Goal: Task Accomplishment & Management: Manage account settings

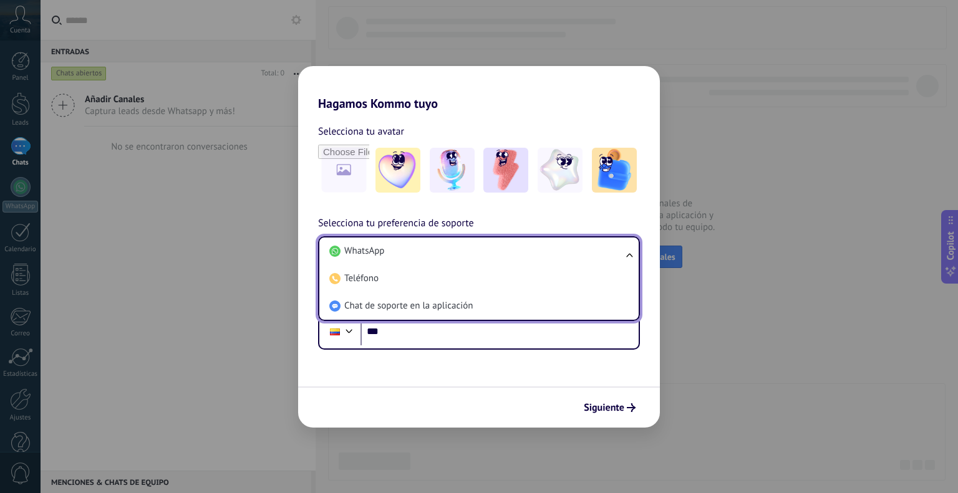
click at [686, 284] on div "Hagamos Kommo tuyo Selecciona tu avatar Selecciona tu preferencia de soporte Wh…" at bounding box center [479, 246] width 958 height 493
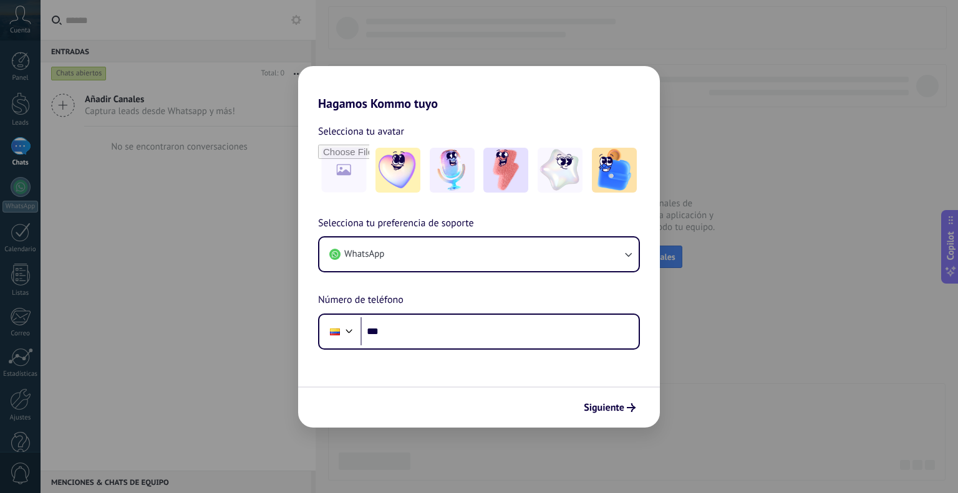
click at [708, 214] on div "Hagamos Kommo tuyo Selecciona tu avatar Selecciona tu preferencia de soporte Wh…" at bounding box center [479, 246] width 958 height 493
click at [412, 279] on div "Selecciona tu preferencia de soporte WhatsApp Número de teléfono Phone ***" at bounding box center [479, 283] width 362 height 134
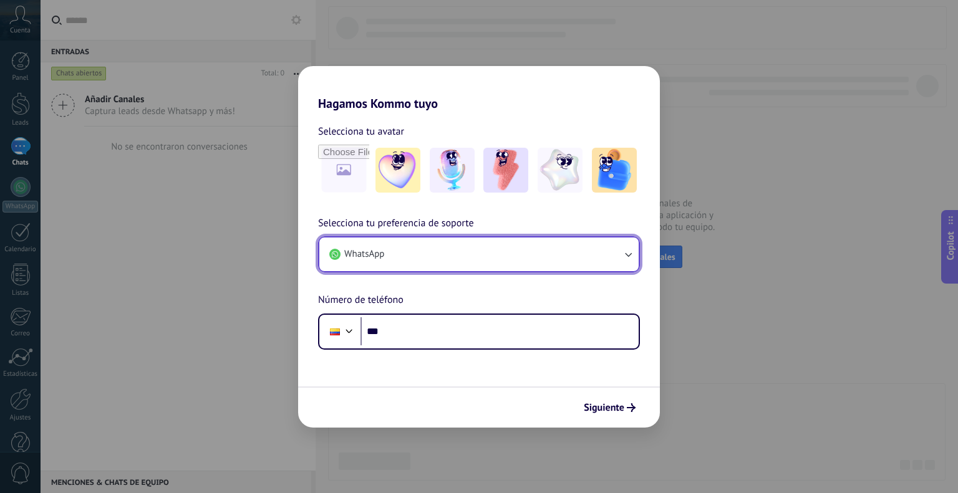
click at [452, 269] on button "WhatsApp" at bounding box center [478, 255] width 319 height 34
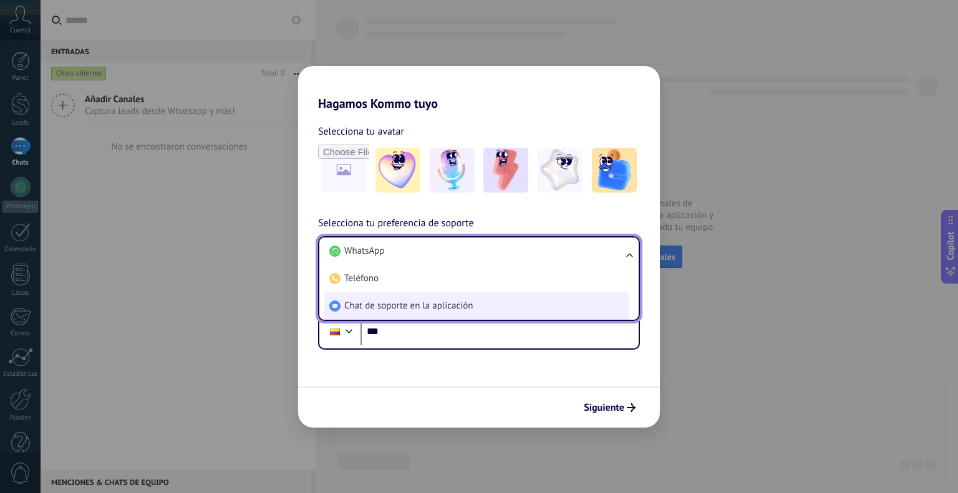
click at [435, 310] on span "Chat de soporte en la aplicación" at bounding box center [408, 306] width 128 height 12
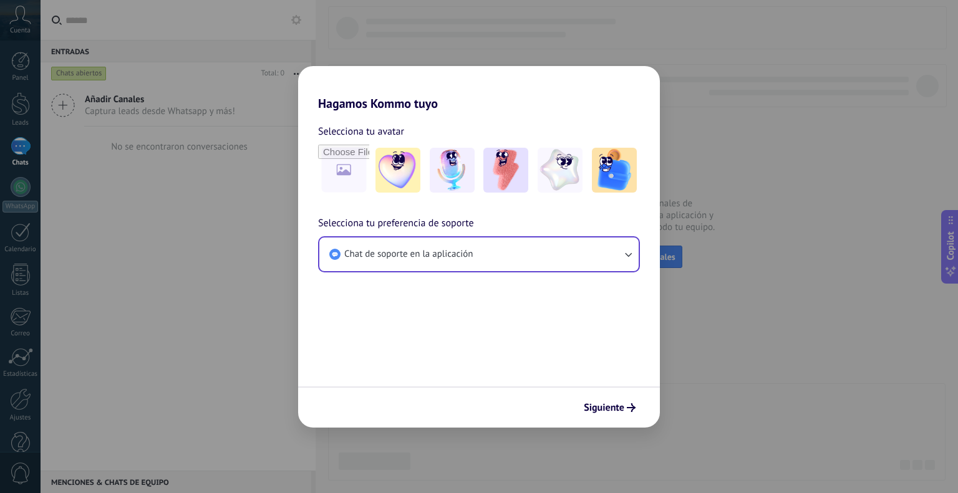
click at [614, 423] on div "Siguiente" at bounding box center [479, 407] width 362 height 41
click at [622, 410] on span "Siguiente" at bounding box center [604, 407] width 41 height 9
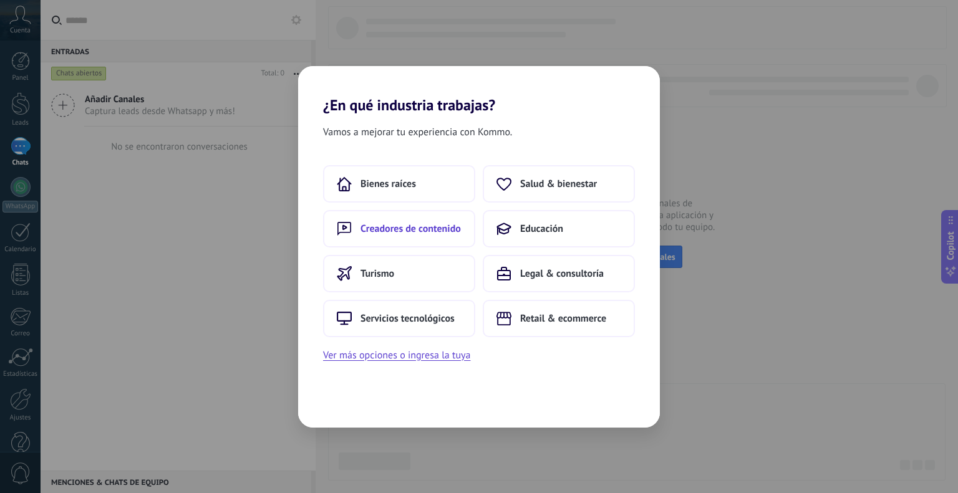
click at [461, 236] on button "Creadores de contenido" at bounding box center [399, 228] width 152 height 37
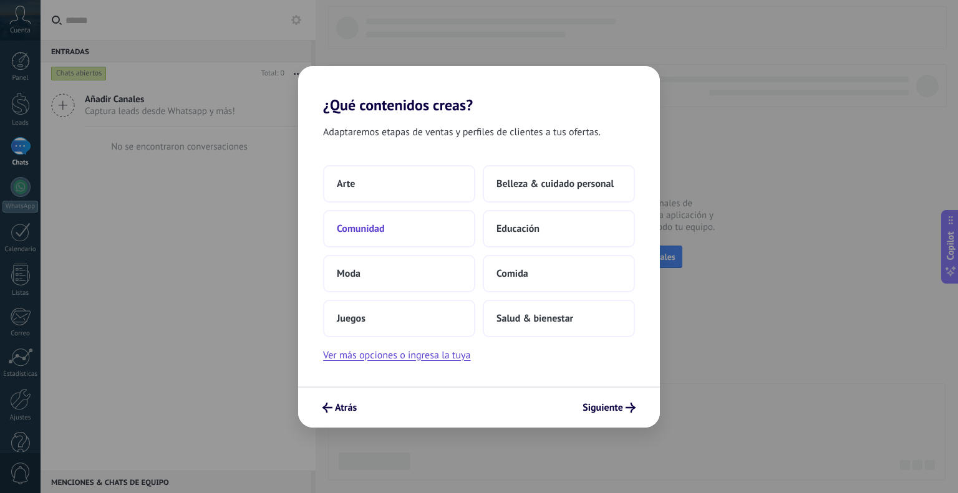
click at [417, 231] on button "Comunidad" at bounding box center [399, 228] width 152 height 37
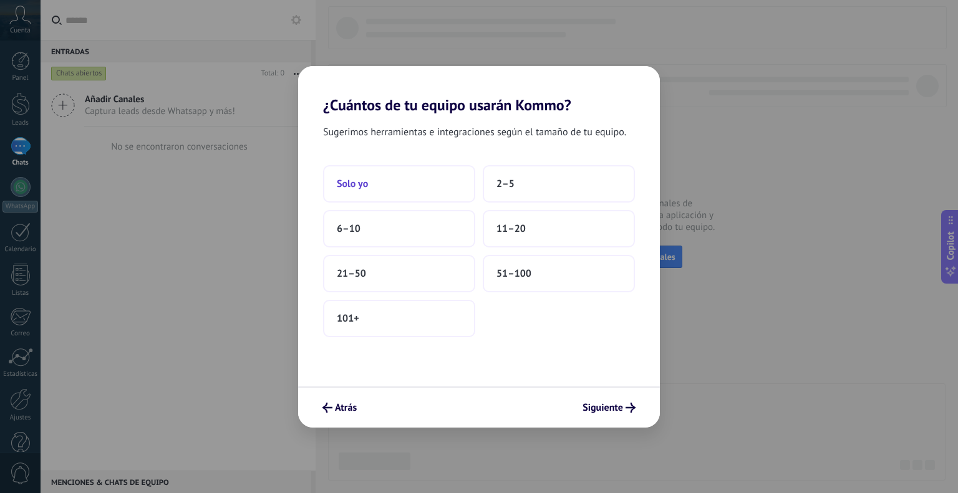
click at [409, 178] on button "Solo yo" at bounding box center [399, 183] width 152 height 37
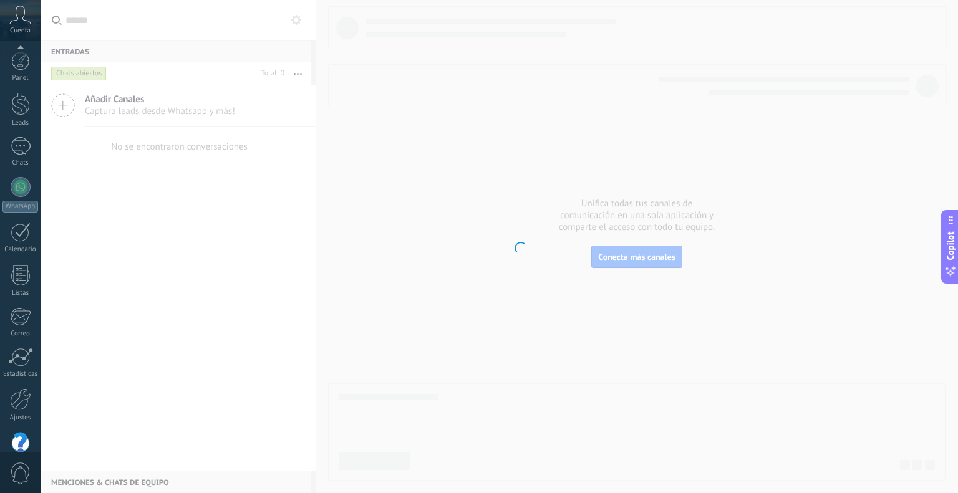
scroll to position [25, 0]
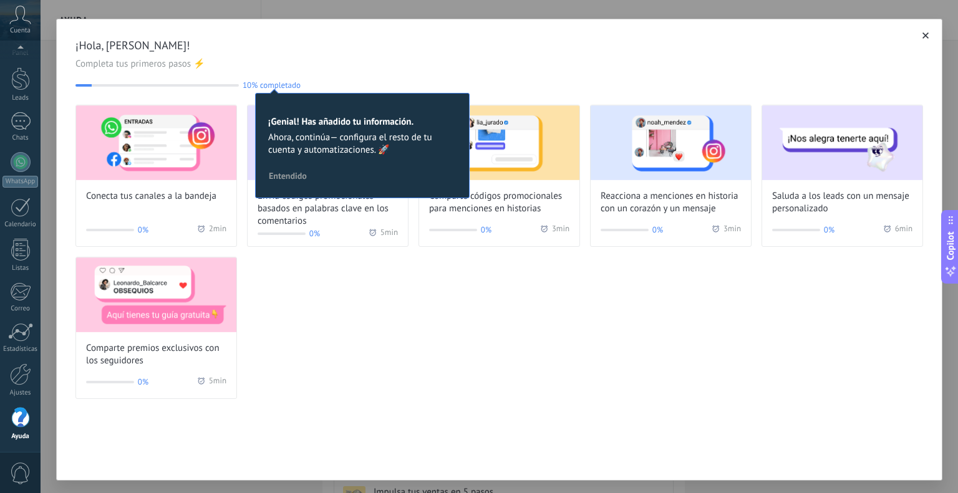
click at [292, 179] on span "Entendido" at bounding box center [288, 176] width 38 height 9
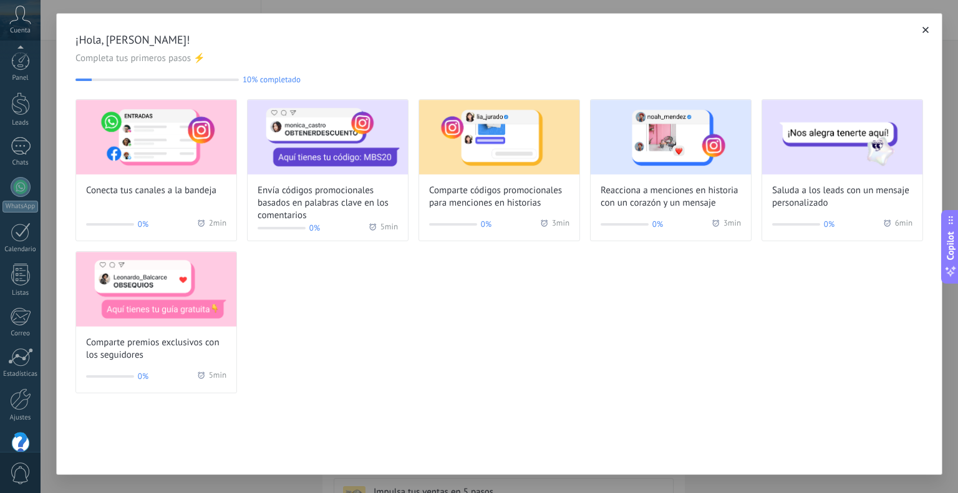
scroll to position [25, 0]
click at [17, 123] on div at bounding box center [21, 121] width 20 height 18
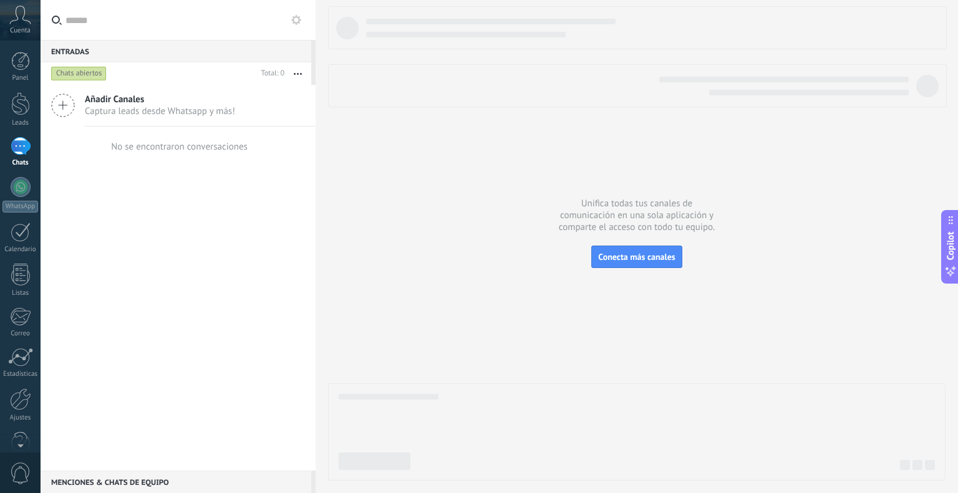
click at [152, 100] on span "Añadir Canales" at bounding box center [160, 100] width 150 height 12
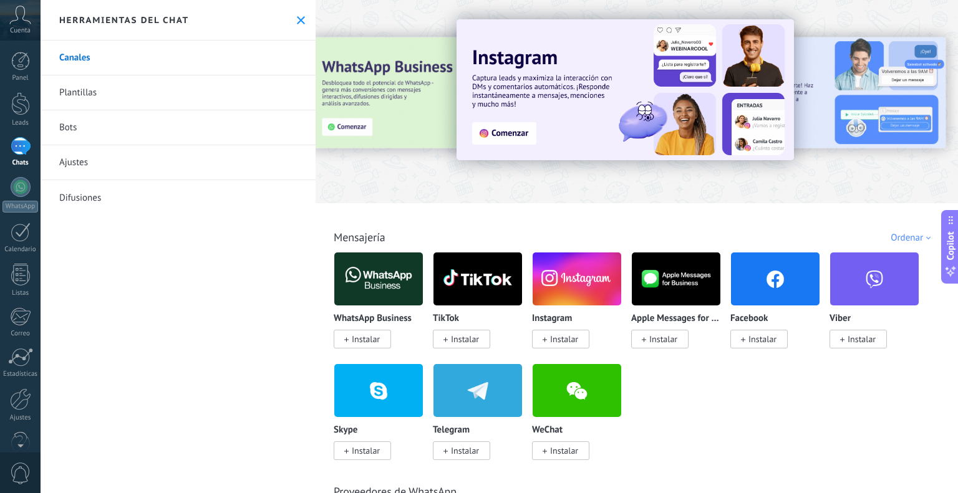
click at [460, 335] on span "Instalar" at bounding box center [465, 339] width 28 height 11
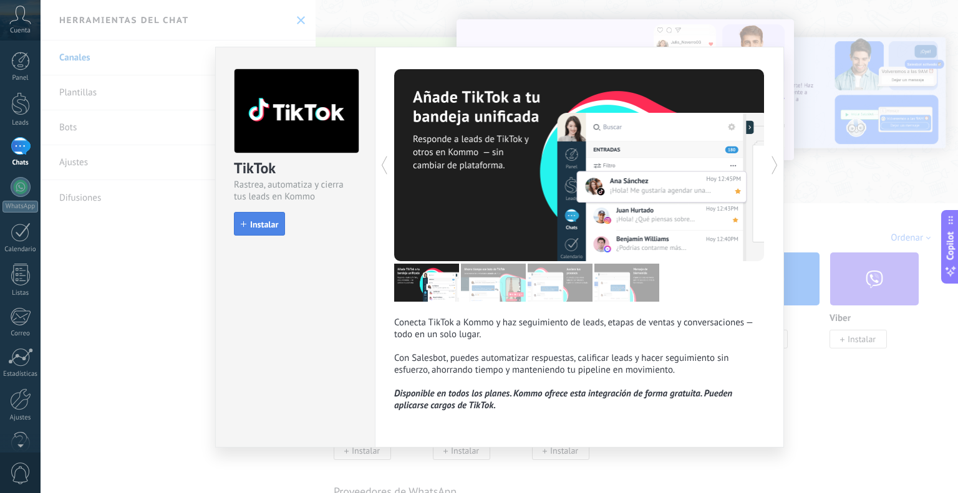
click at [266, 226] on span "Instalar" at bounding box center [264, 224] width 28 height 9
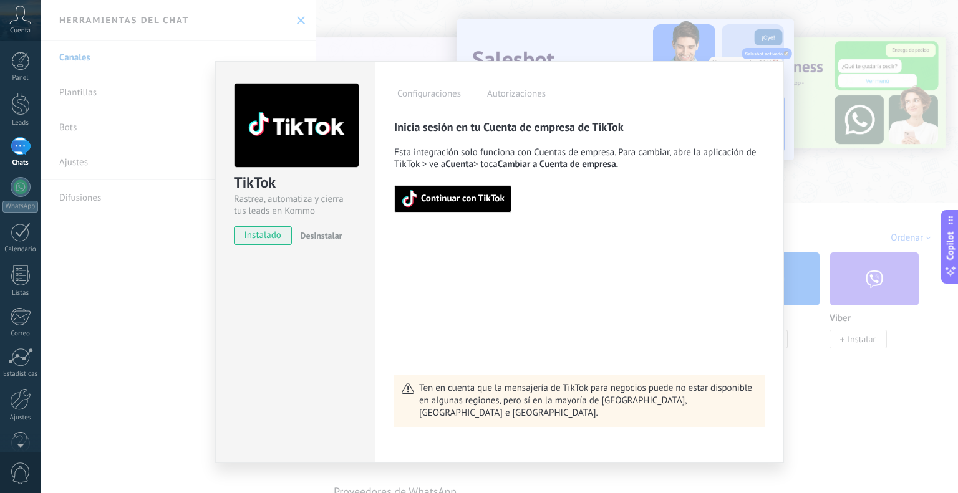
click at [454, 199] on span "Continuar con TikTok" at bounding box center [463, 199] width 84 height 9
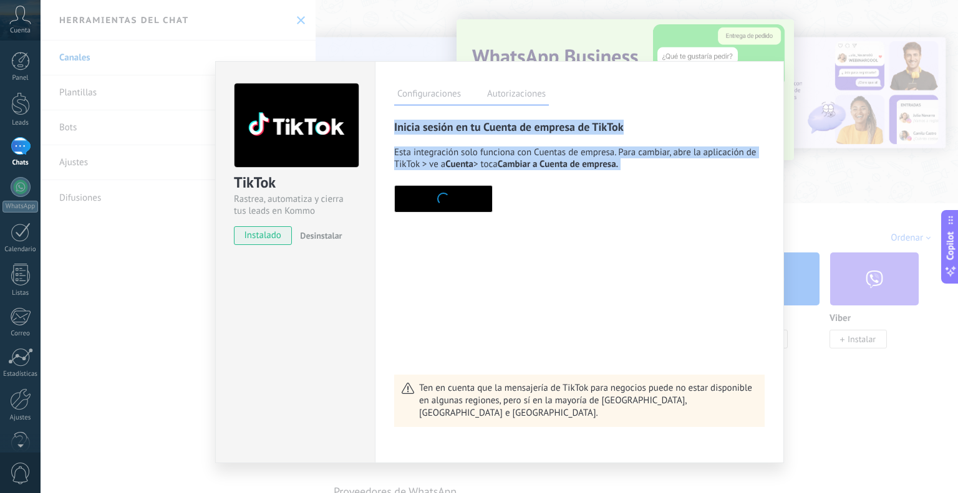
drag, startPoint x: 586, startPoint y: 74, endPoint x: 537, endPoint y: 231, distance: 165.3
click at [537, 231] on div "Configuraciones Autorizaciones Esta pestaña registra a los usuarios que han con…" at bounding box center [579, 262] width 409 height 402
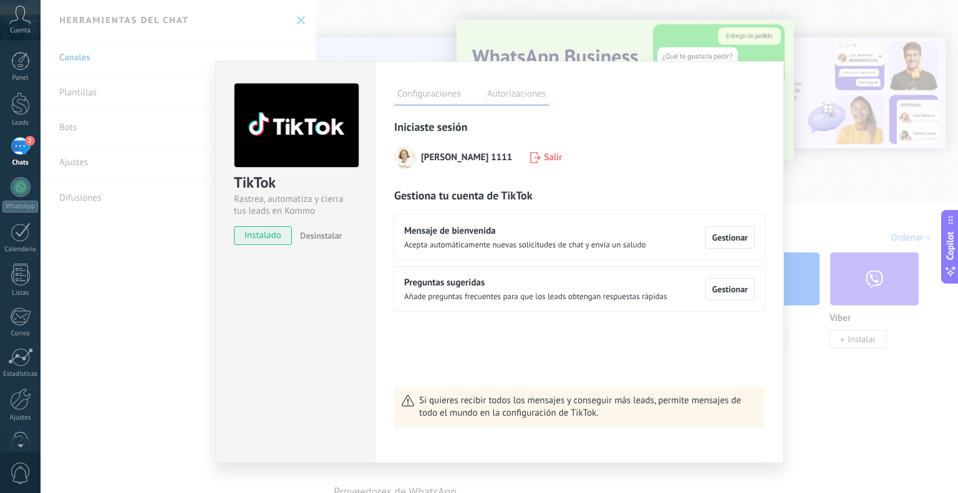
click at [783, 73] on div "Configuraciones Autorizaciones Esta pestaña registra a los usuarios que han con…" at bounding box center [579, 262] width 409 height 402
click at [811, 194] on div "TikTok Rastrea, automatiza y cierra tus leads en Kommo instalado Desinstalar Co…" at bounding box center [499, 246] width 917 height 493
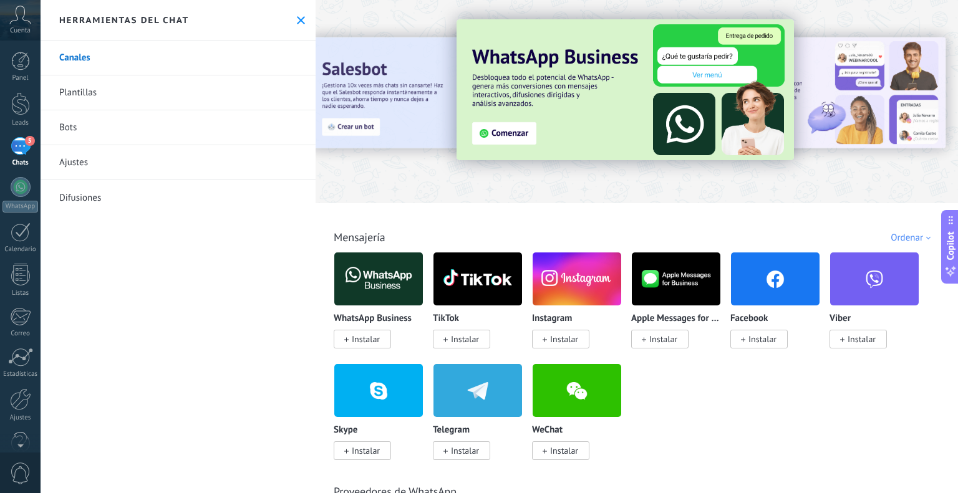
click at [11, 142] on div "5" at bounding box center [21, 146] width 20 height 18
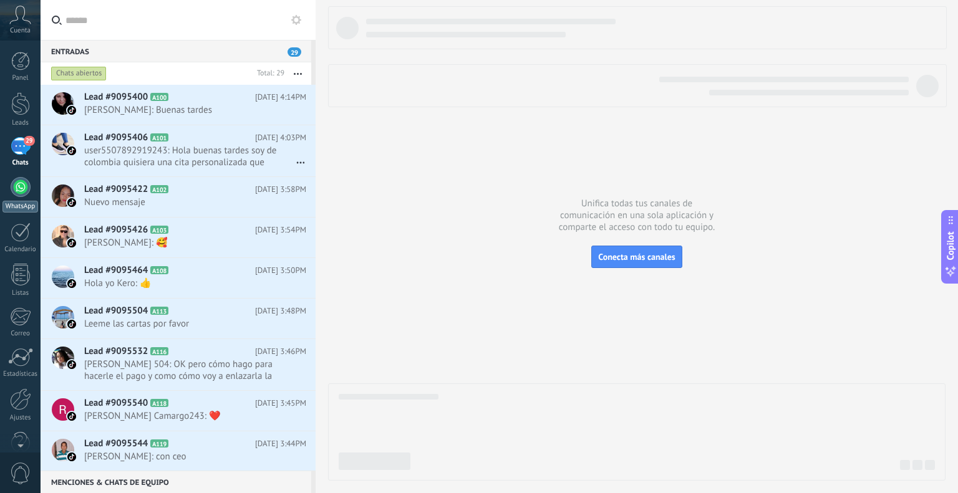
click at [29, 190] on div at bounding box center [21, 187] width 20 height 20
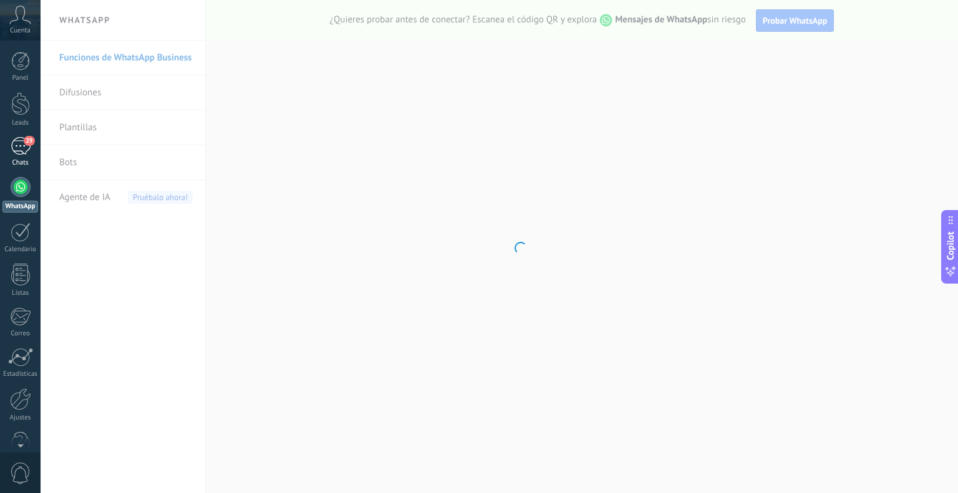
click at [19, 138] on div "29" at bounding box center [21, 146] width 20 height 18
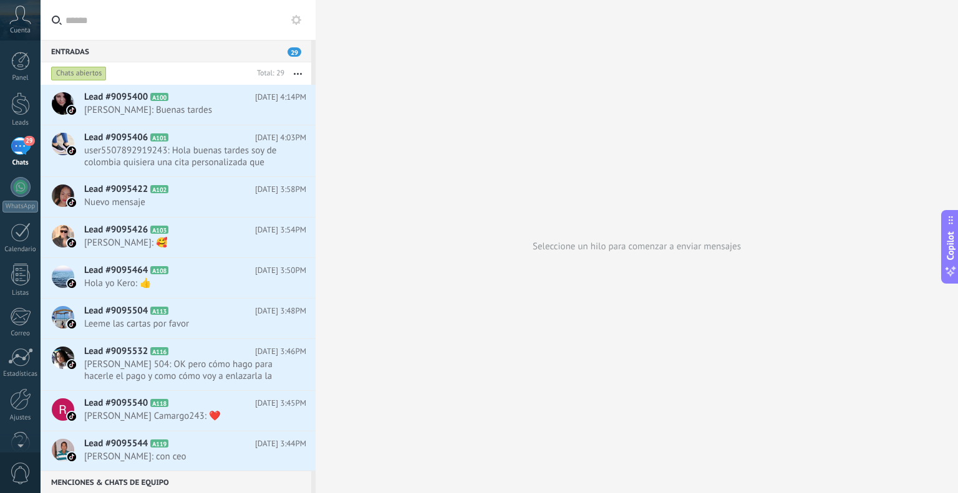
click at [90, 79] on div "Chats abiertos" at bounding box center [79, 73] width 56 height 15
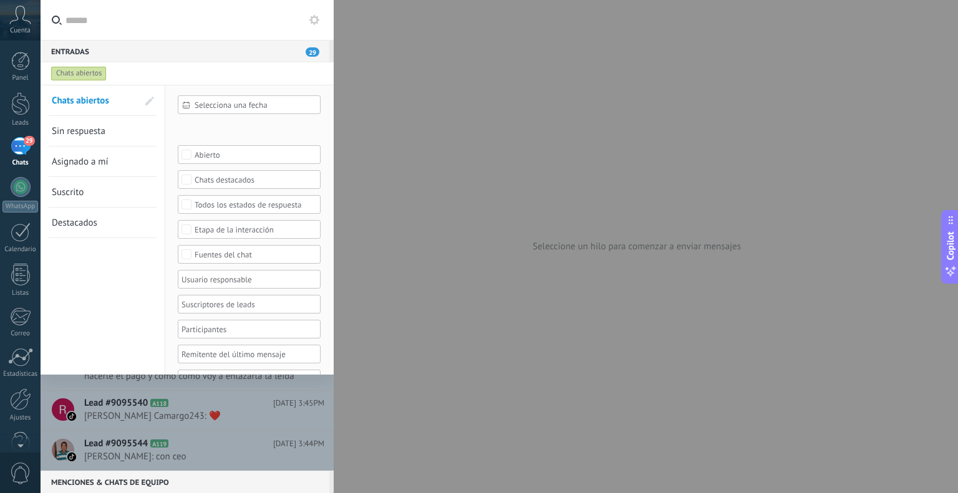
click at [99, 129] on span "Sin respuesta" at bounding box center [79, 131] width 54 height 12
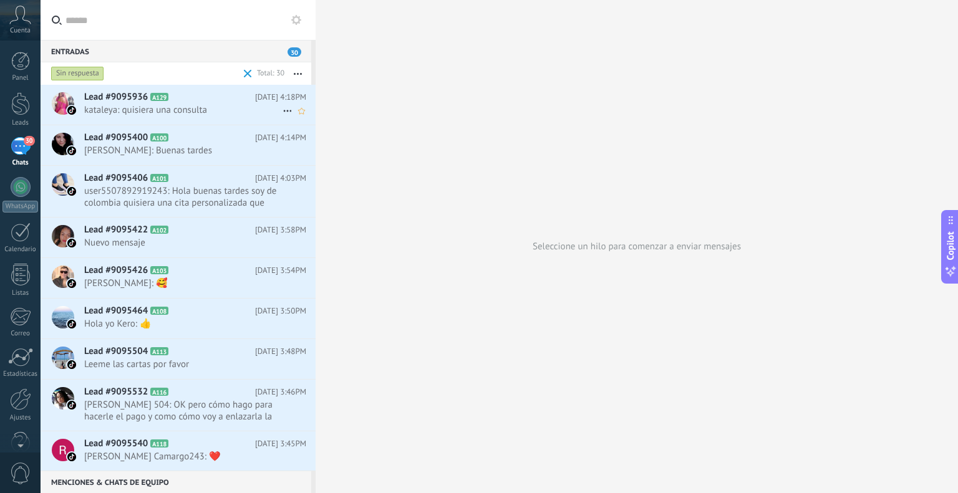
click at [126, 98] on span "Lead #9095936" at bounding box center [116, 97] width 64 height 12
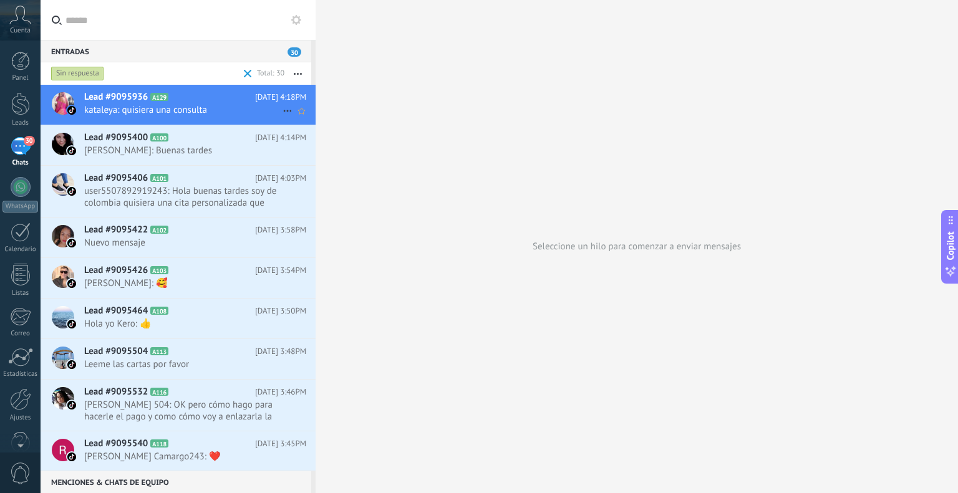
click at [126, 98] on span "Lead #9095936" at bounding box center [116, 97] width 64 height 12
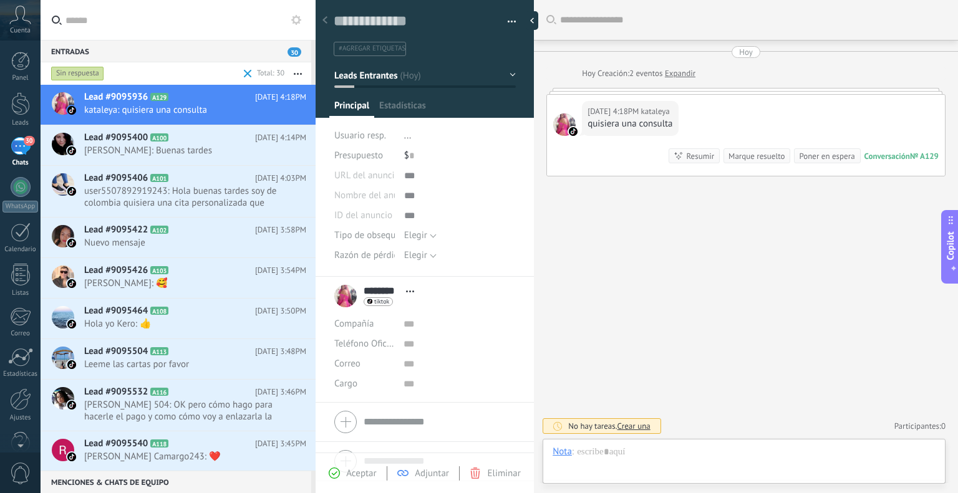
scroll to position [18, 0]
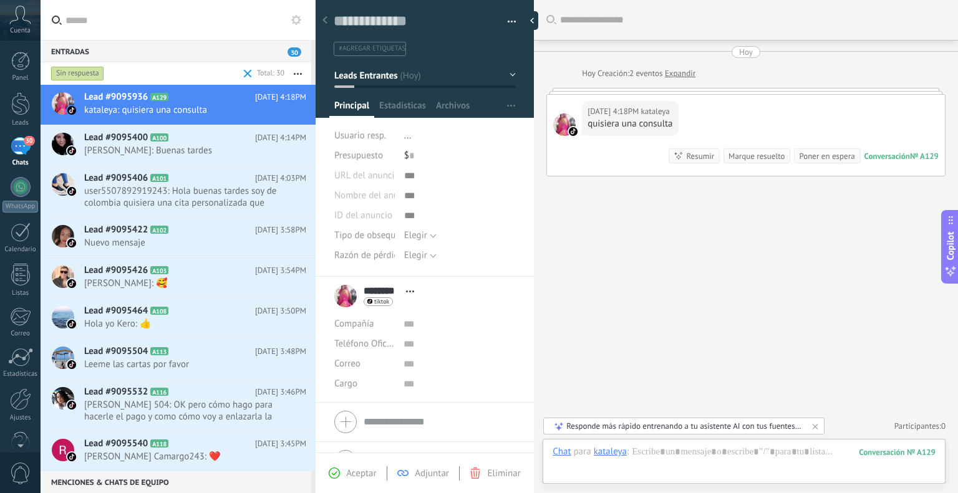
click at [244, 75] on span at bounding box center [248, 74] width 8 height 8
click at [99, 72] on div "Chats abiertos" at bounding box center [79, 73] width 56 height 15
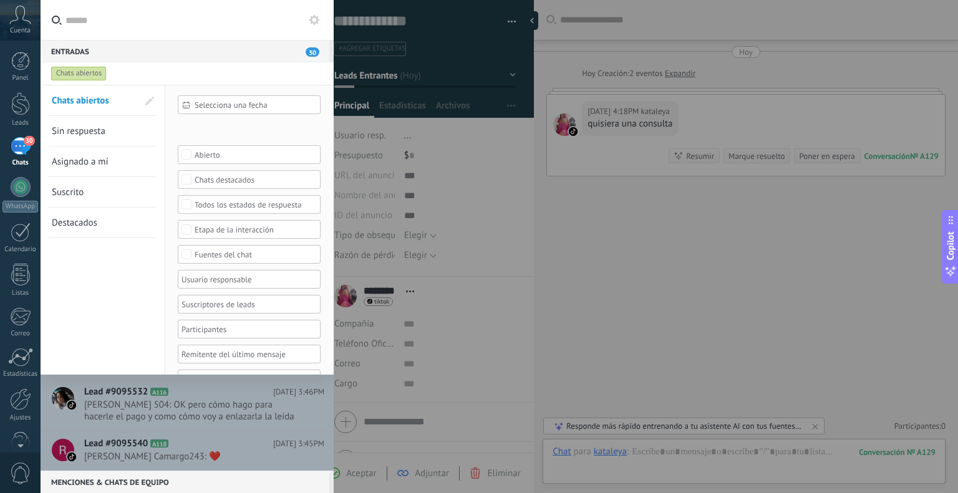
click at [312, 27] on button at bounding box center [314, 19] width 15 height 15
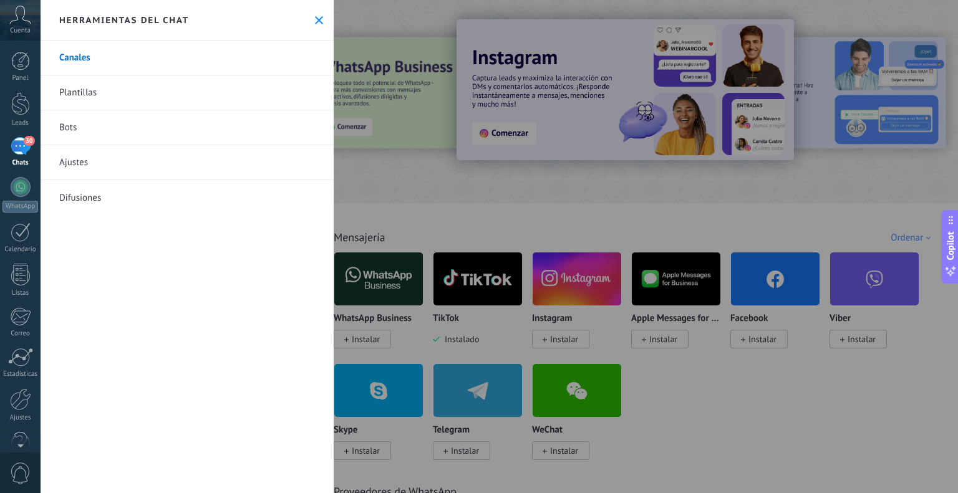
click at [314, 24] on button at bounding box center [319, 20] width 11 height 11
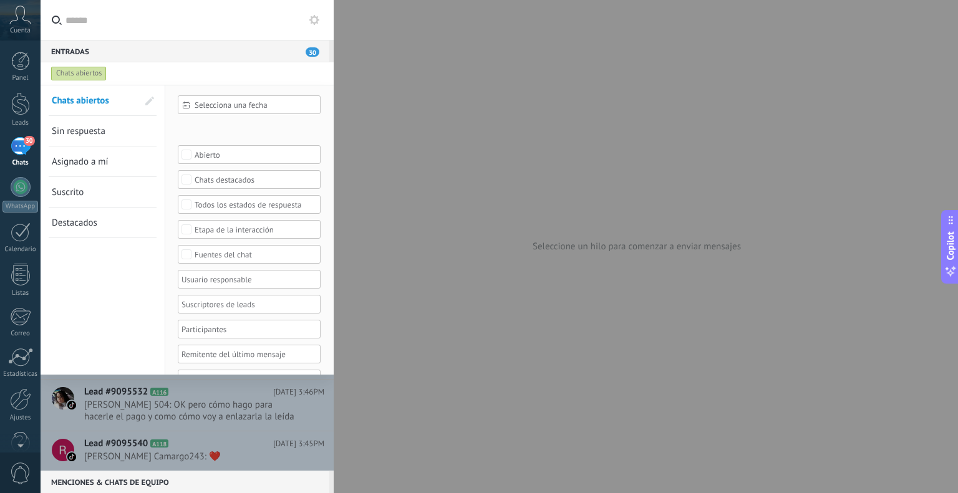
click at [314, 24] on use at bounding box center [314, 20] width 10 height 10
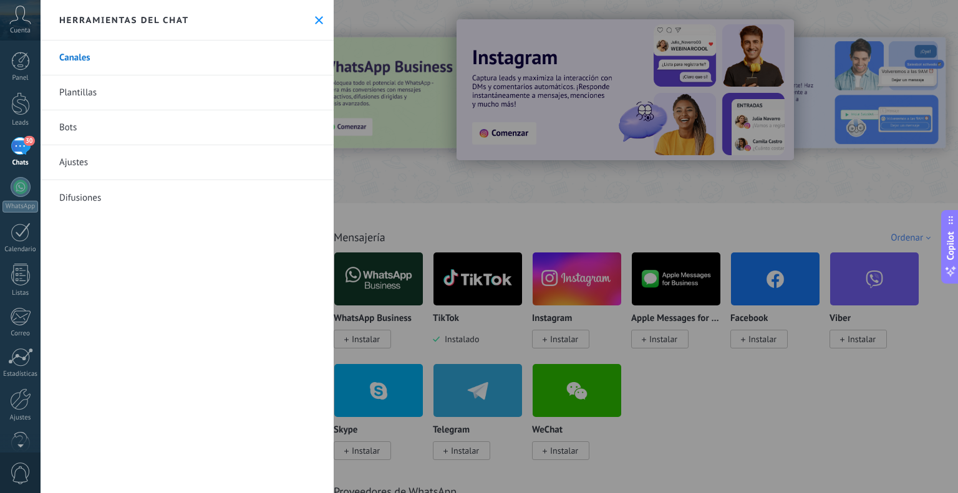
click at [17, 143] on div "30" at bounding box center [21, 146] width 20 height 18
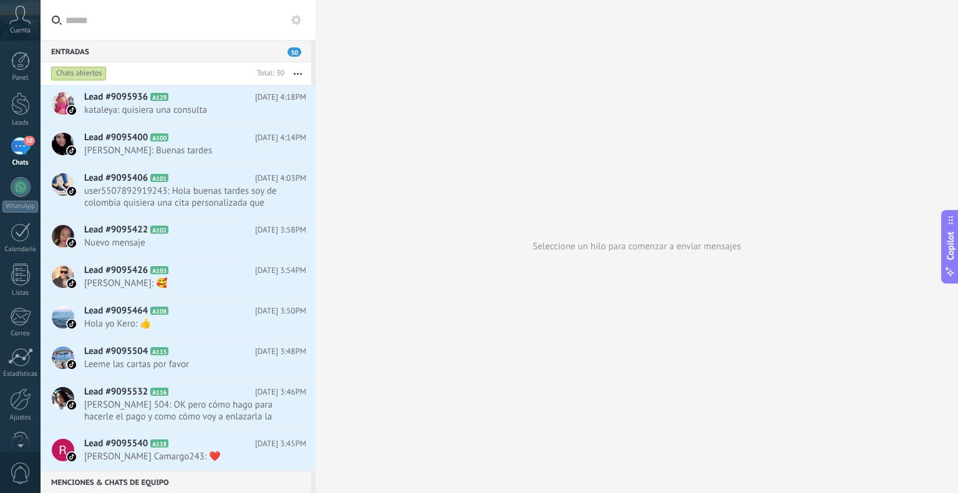
click at [294, 57] on div "Entradas 30" at bounding box center [176, 51] width 271 height 22
click at [294, 17] on use at bounding box center [296, 20] width 10 height 10
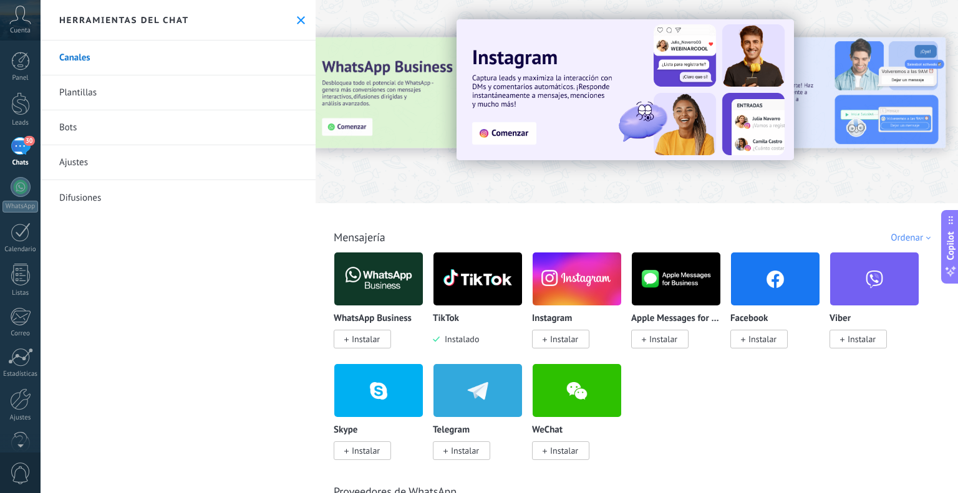
click at [472, 330] on div "TikTok Instalado" at bounding box center [478, 330] width 90 height 32
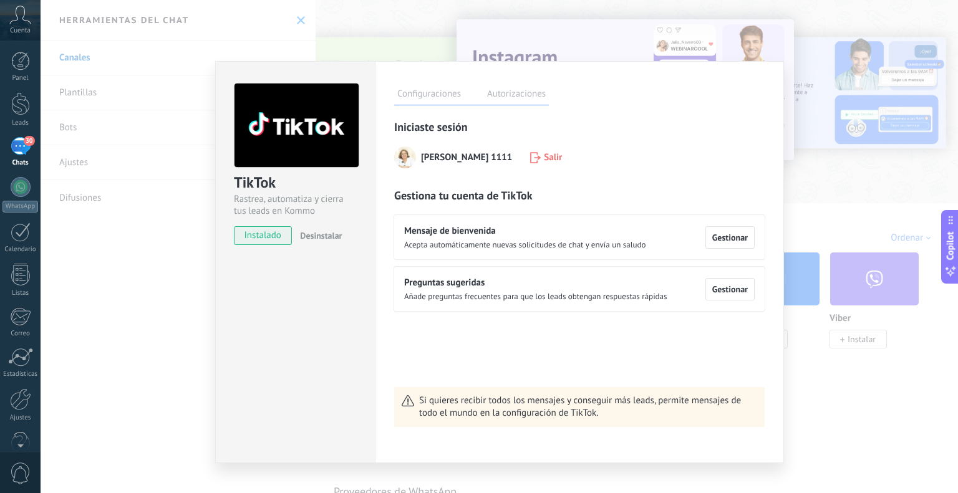
click at [738, 225] on div "Mensaje de bienvenida Acepta automáticamente nuevas solicitudes de chat y envía…" at bounding box center [579, 237] width 350 height 24
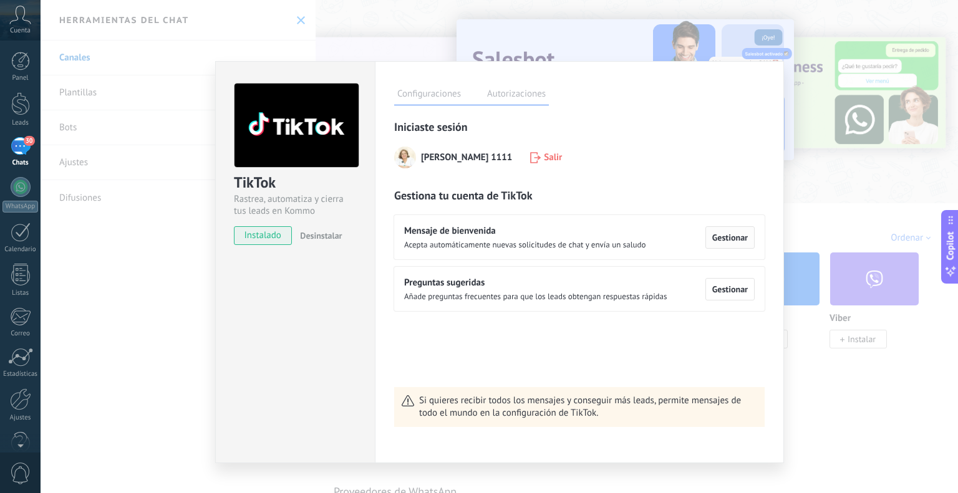
click at [724, 245] on button "Gestionar" at bounding box center [729, 237] width 49 height 22
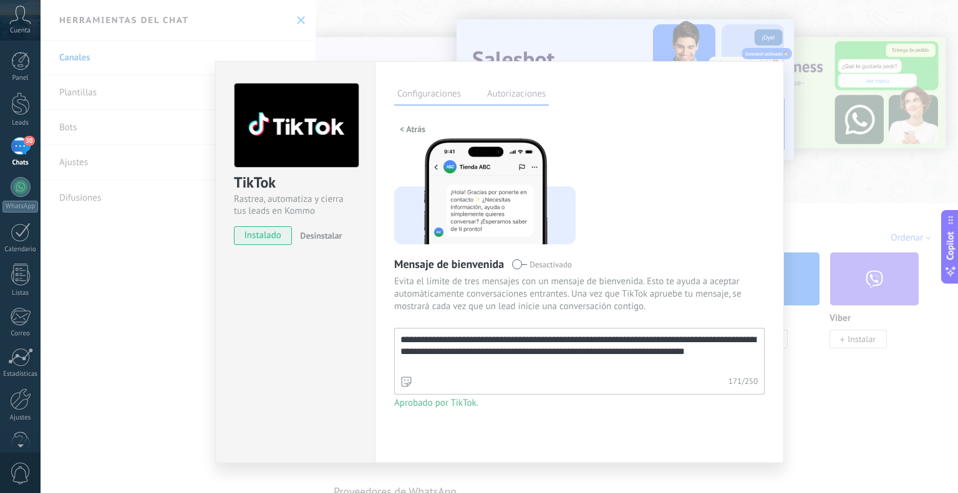
click at [489, 93] on label "Autorizaciones" at bounding box center [516, 96] width 65 height 18
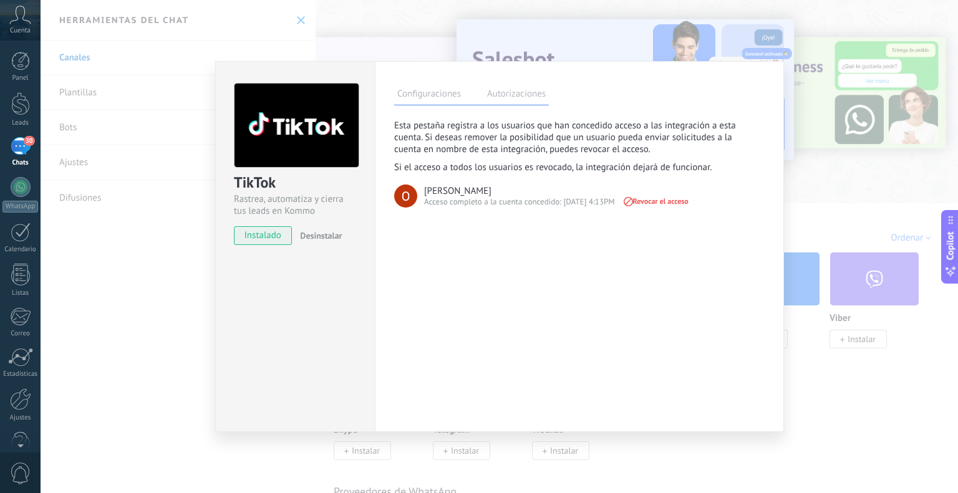
click at [137, 194] on div "TikTok Rastrea, automatiza y cierra tus leads en Kommo instalado Desinstalar Co…" at bounding box center [499, 246] width 917 height 493
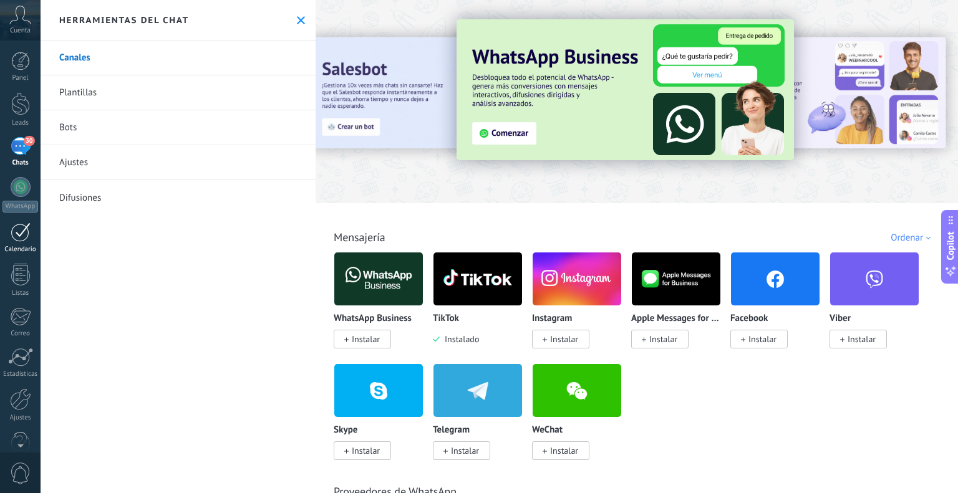
click at [17, 231] on div at bounding box center [21, 232] width 20 height 19
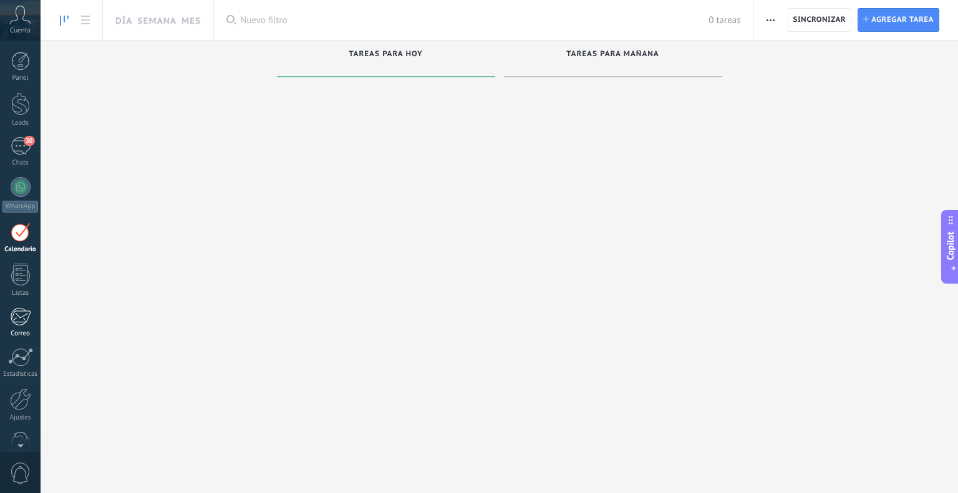
click at [12, 311] on div at bounding box center [20, 316] width 21 height 19
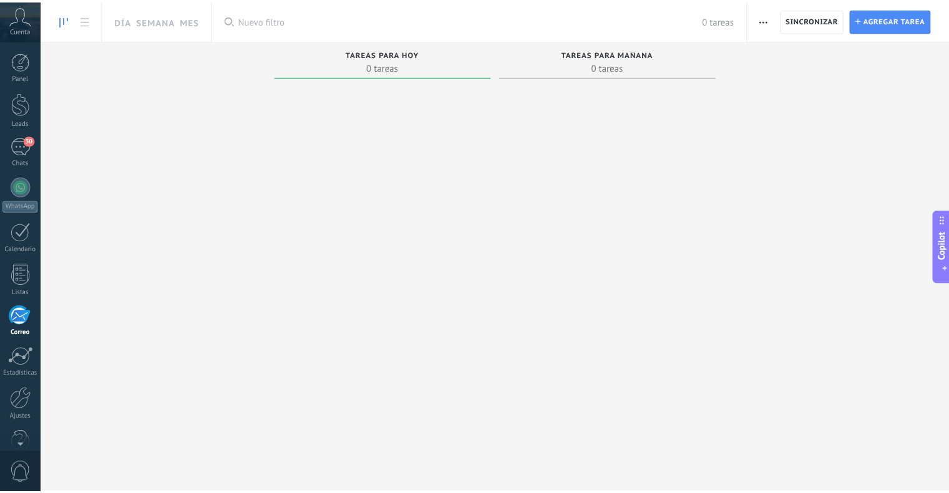
scroll to position [25, 0]
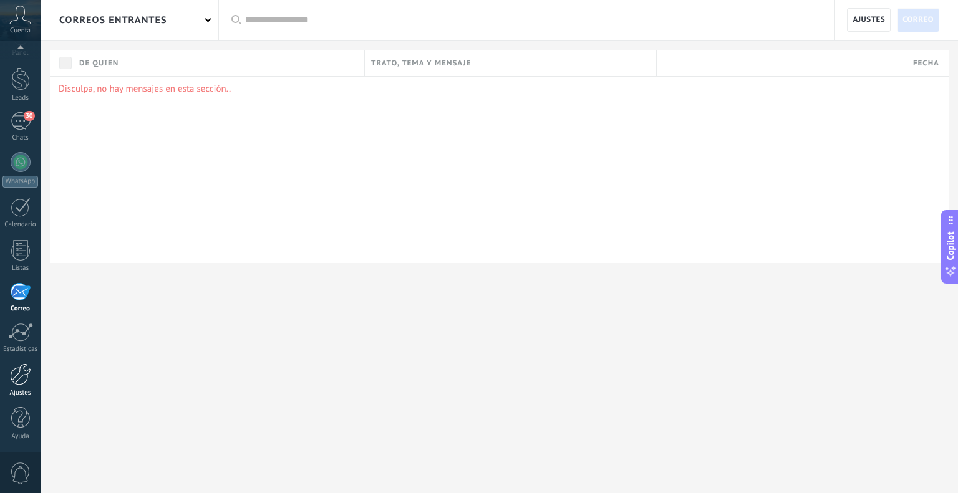
click at [7, 379] on link "Ajustes" at bounding box center [20, 381] width 41 height 34
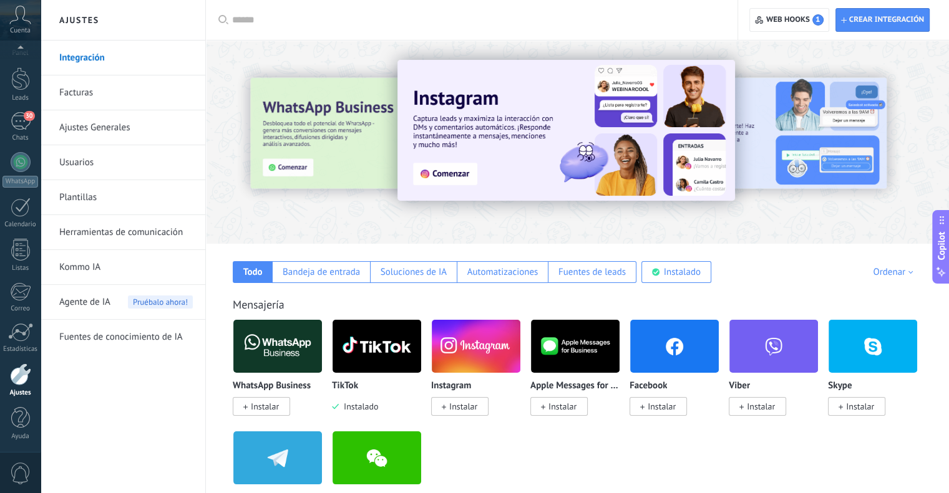
click at [361, 375] on div "TikTok Instalado" at bounding box center [377, 366] width 90 height 94
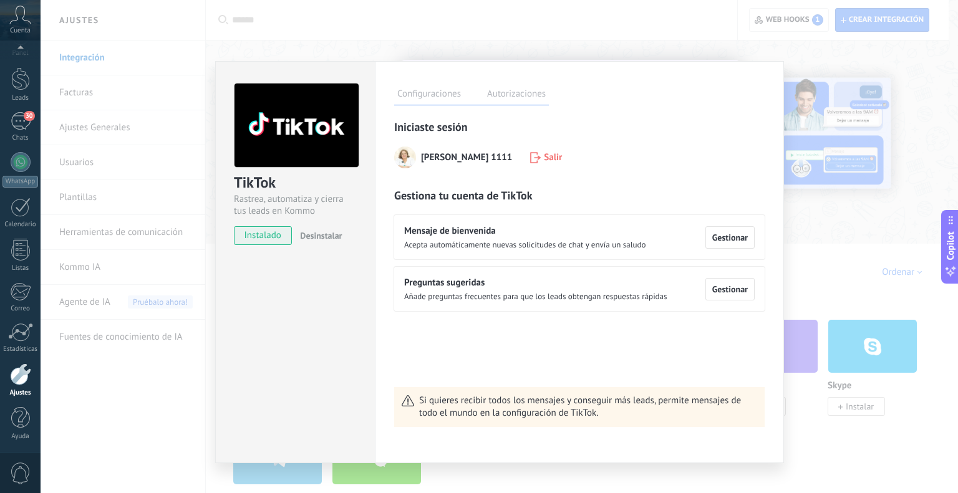
click at [508, 46] on div "TikTok Rastrea, automatiza y cierra tus leads en Kommo instalado Desinstalar Co…" at bounding box center [499, 246] width 917 height 493
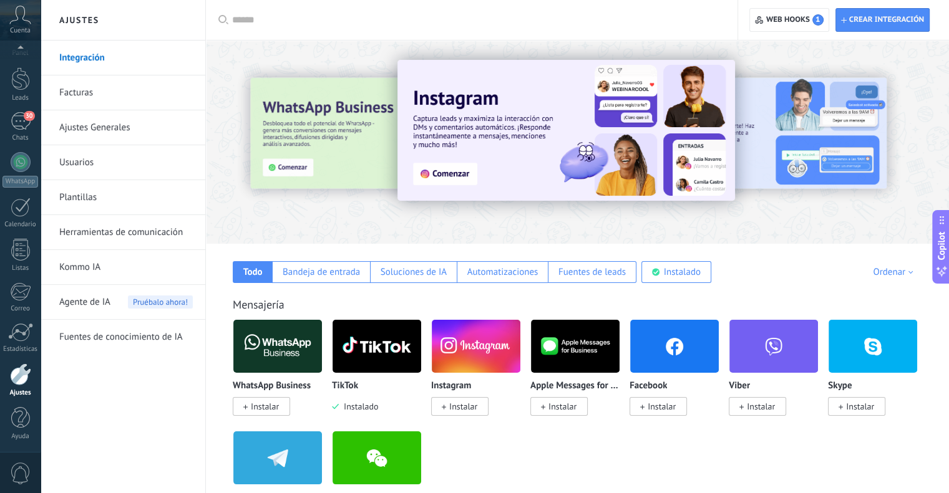
click at [110, 86] on link "Facturas" at bounding box center [125, 92] width 133 height 35
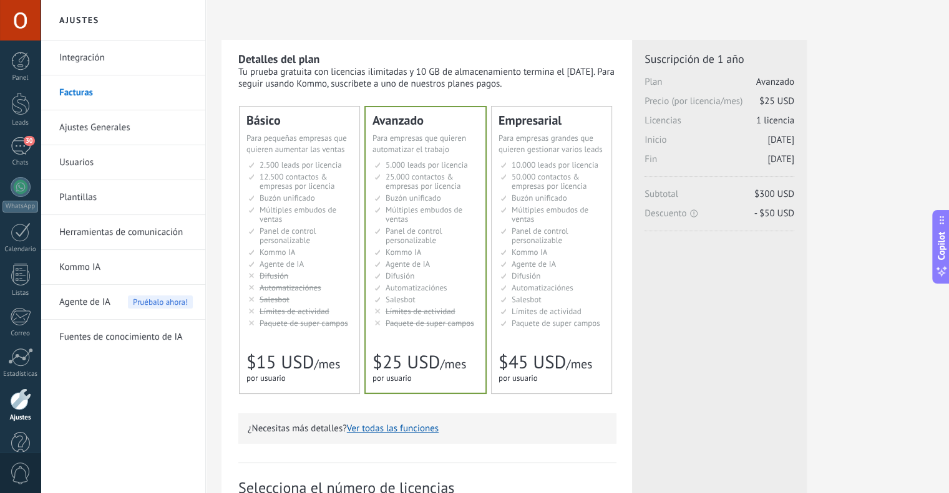
click at [106, 158] on link "Usuarios" at bounding box center [125, 162] width 133 height 35
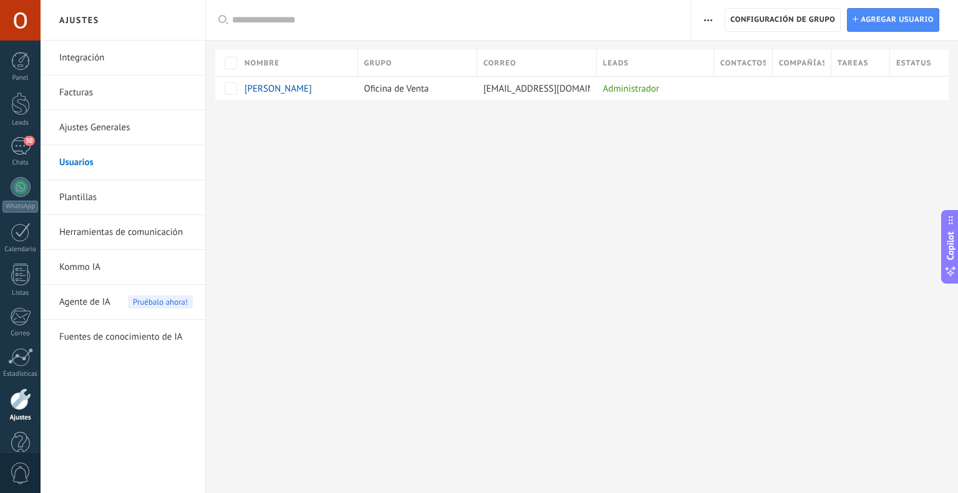
click at [132, 276] on link "Kommo IA" at bounding box center [125, 267] width 133 height 35
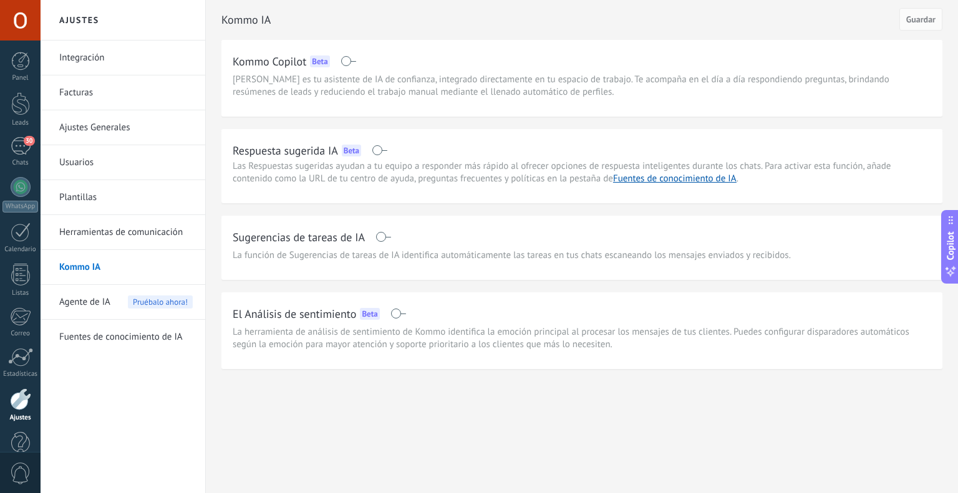
click at [107, 306] on span "Agente de IA" at bounding box center [84, 302] width 51 height 35
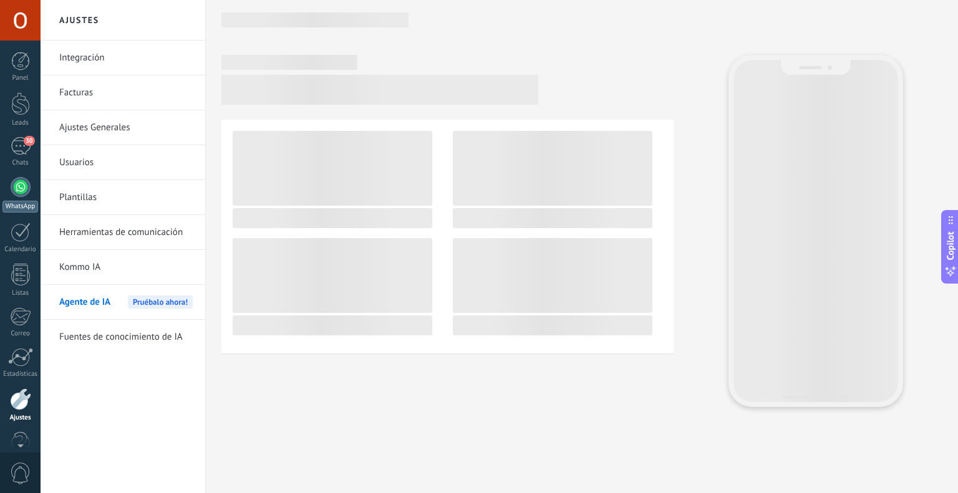
scroll to position [25, 0]
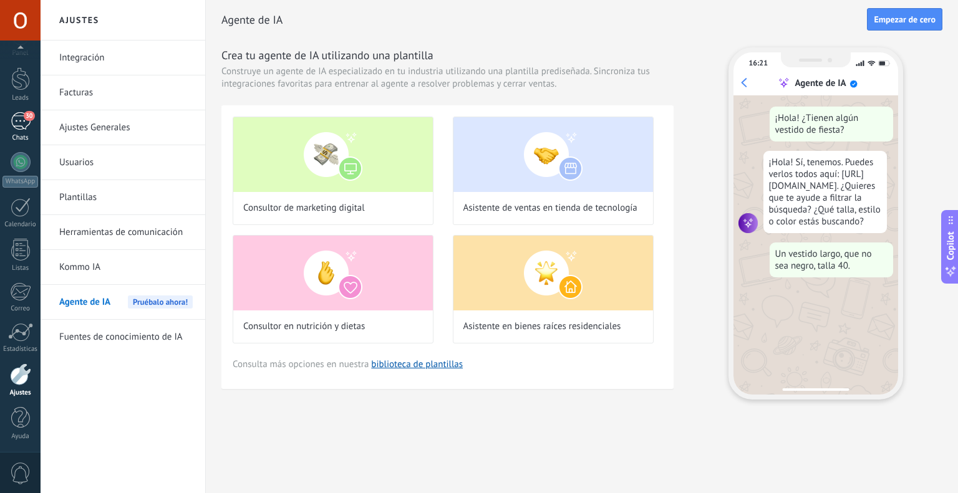
click at [4, 123] on link "30 Chats" at bounding box center [20, 127] width 41 height 30
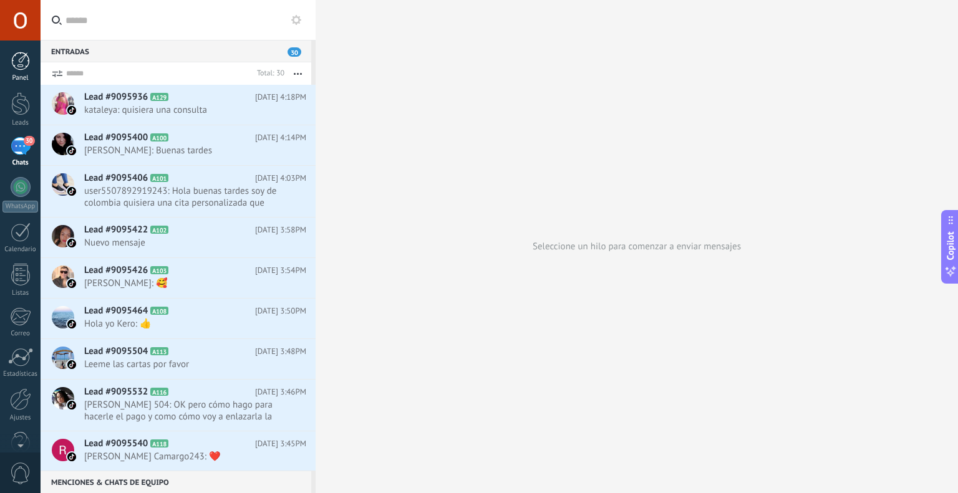
click at [20, 69] on div at bounding box center [20, 61] width 19 height 19
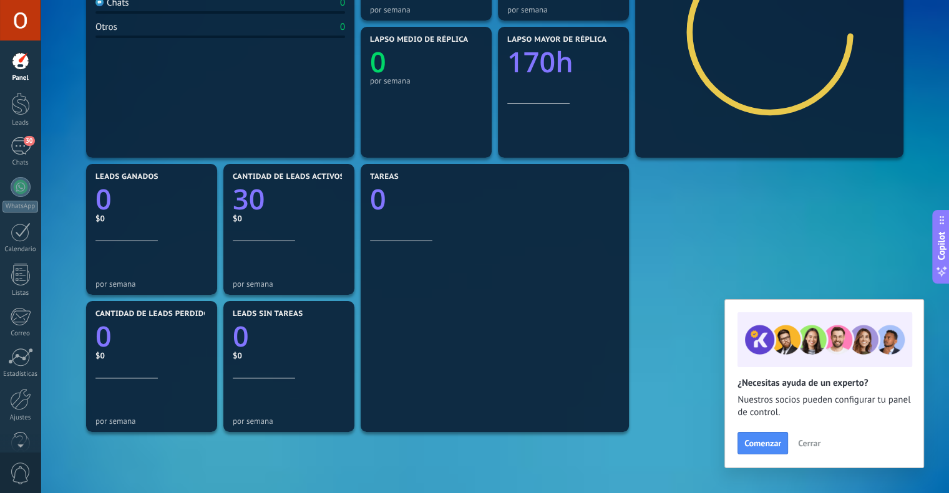
scroll to position [272, 0]
click at [816, 451] on button "Cerrar" at bounding box center [809, 443] width 34 height 19
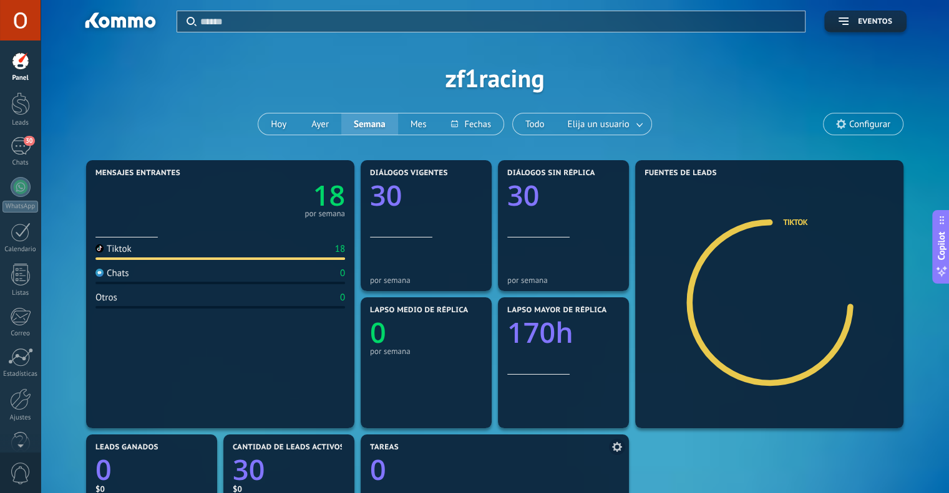
scroll to position [0, 0]
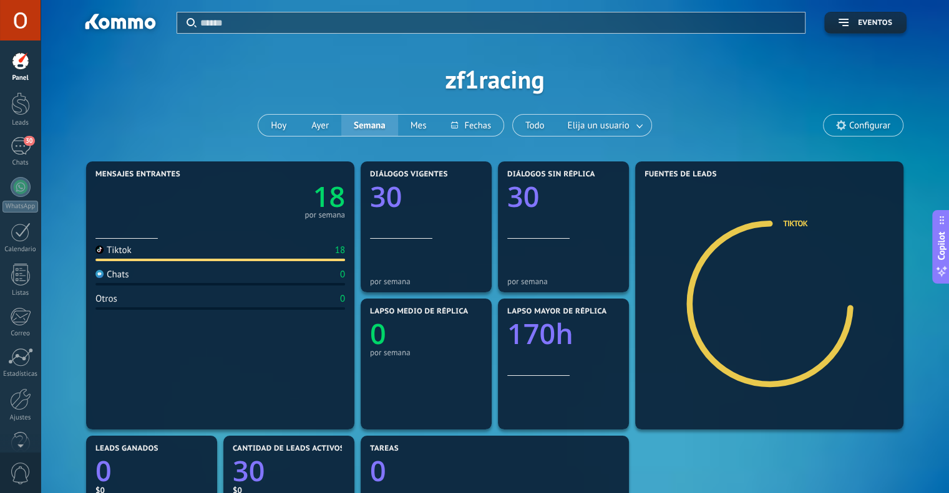
click at [834, 122] on span "Configurar" at bounding box center [862, 125] width 79 height 21
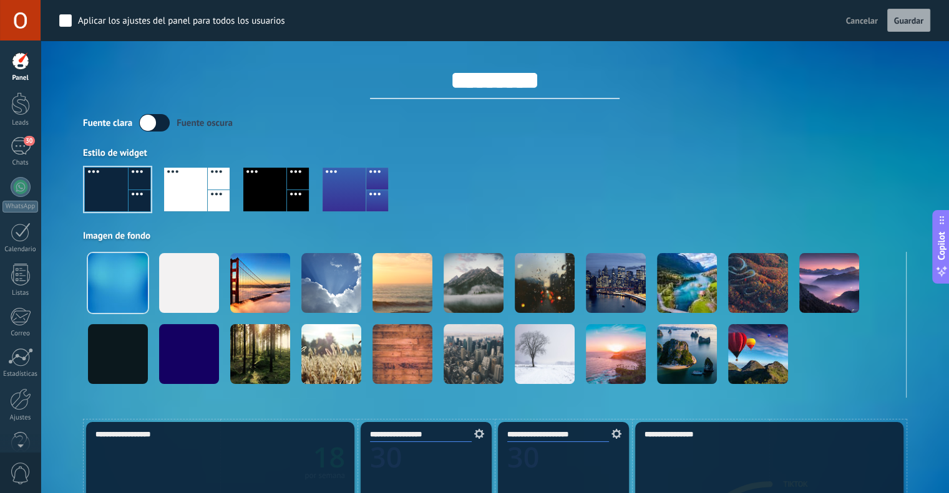
click at [656, 102] on div "Aplicar los ajustes del panel para todos los usuarios Cancelar Guardar ********…" at bounding box center [494, 199] width 823 height 398
click at [17, 109] on div at bounding box center [20, 103] width 19 height 23
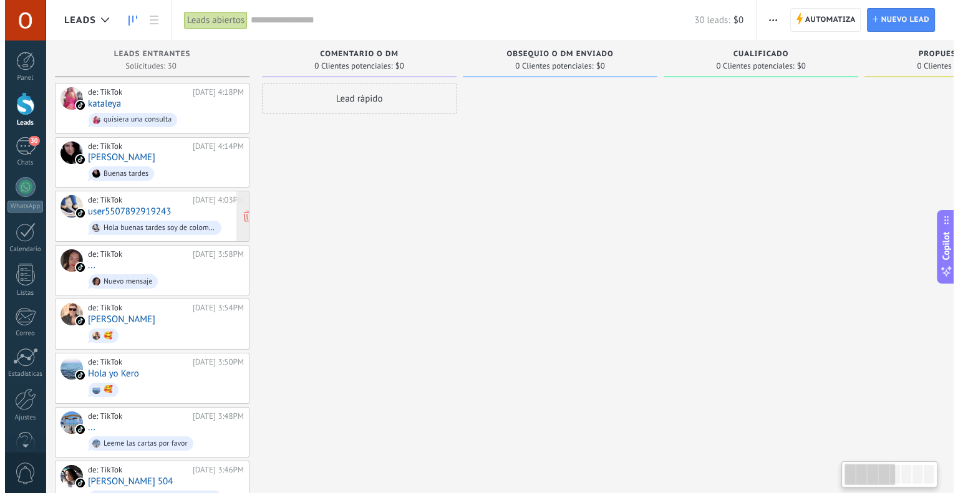
scroll to position [0, 10]
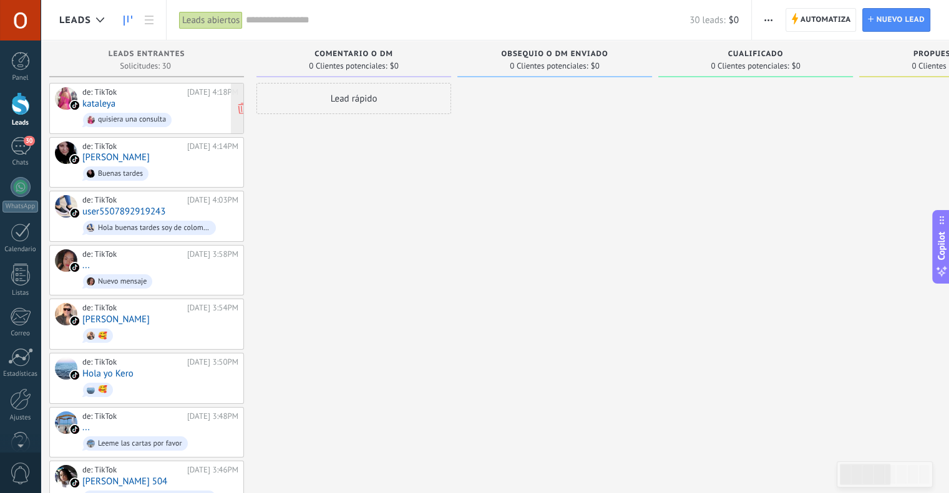
click at [172, 100] on div "de: TikTok [DATE] 4:18PM kataleya quisiera una consulta" at bounding box center [160, 108] width 156 height 42
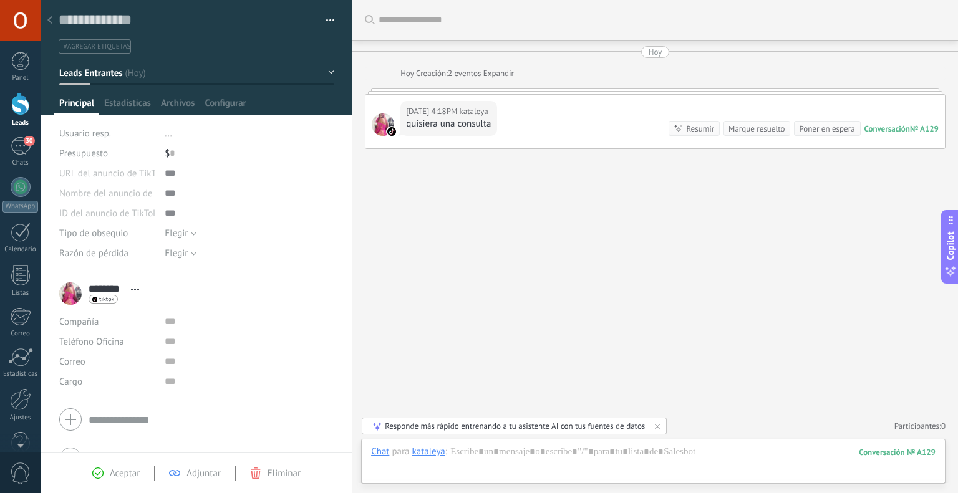
scroll to position [25, 0]
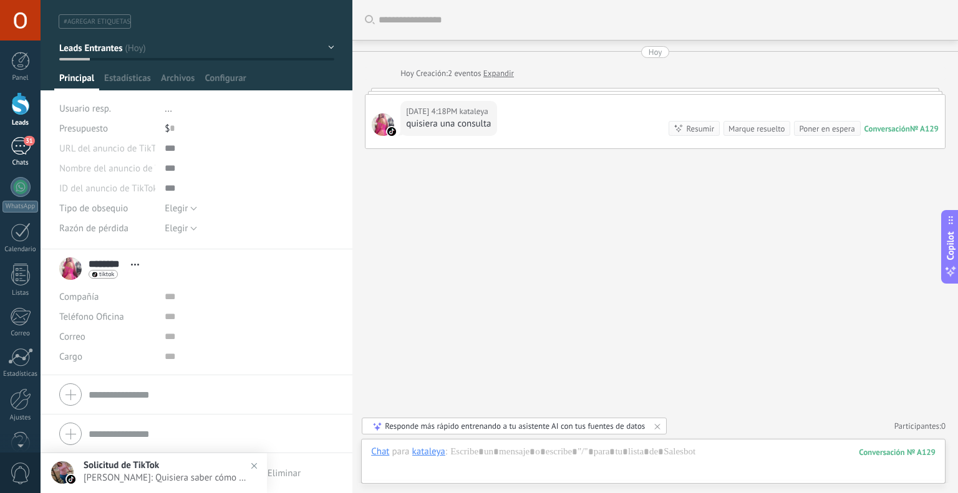
click at [11, 143] on div "31" at bounding box center [21, 146] width 20 height 18
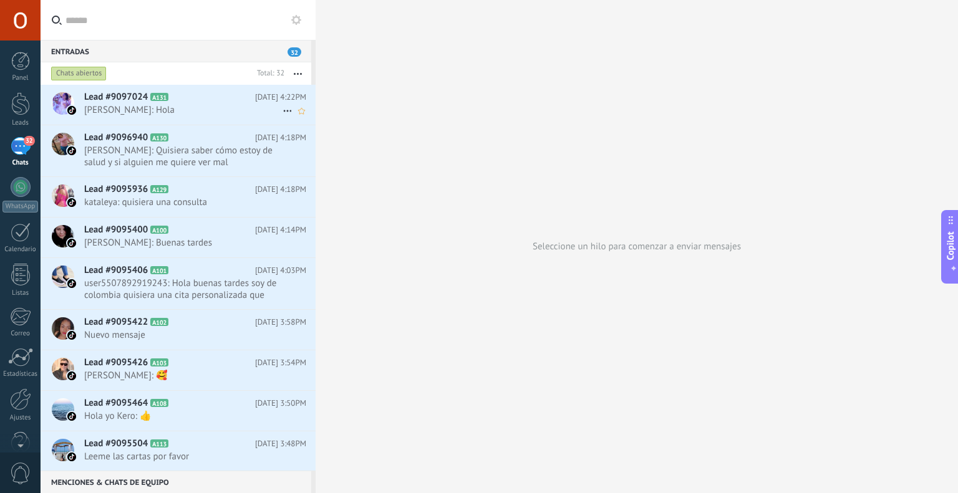
click at [198, 124] on link "Lead #9097024 A131 [DATE] 4:22PM [PERSON_NAME]: Hola" at bounding box center [178, 105] width 275 height 40
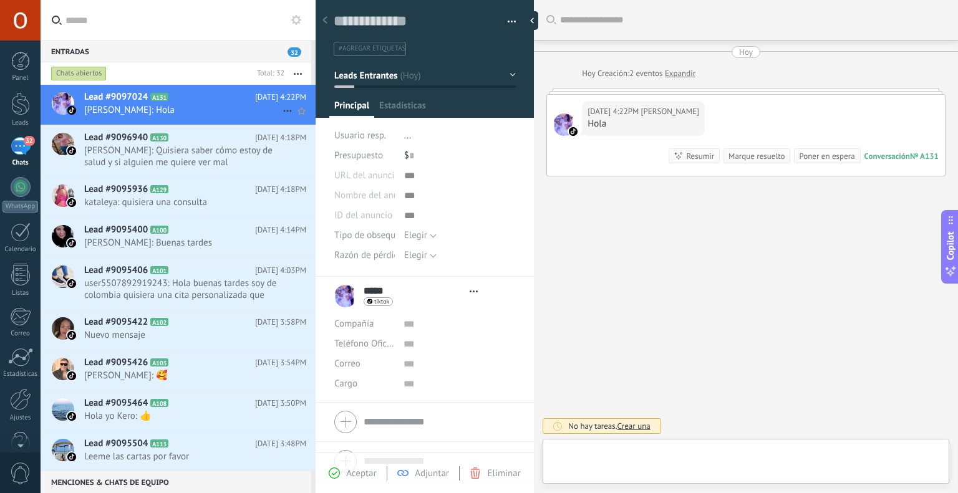
type textarea "**********"
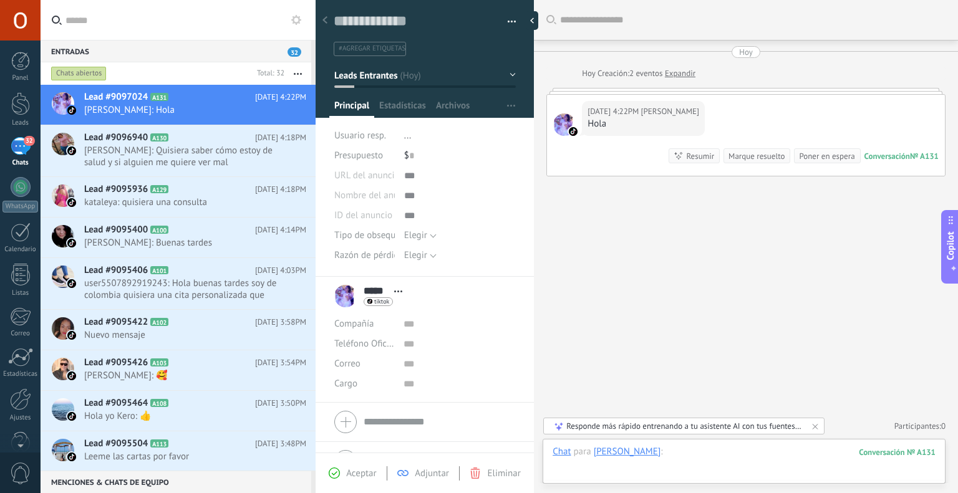
click at [725, 452] on div at bounding box center [744, 464] width 383 height 37
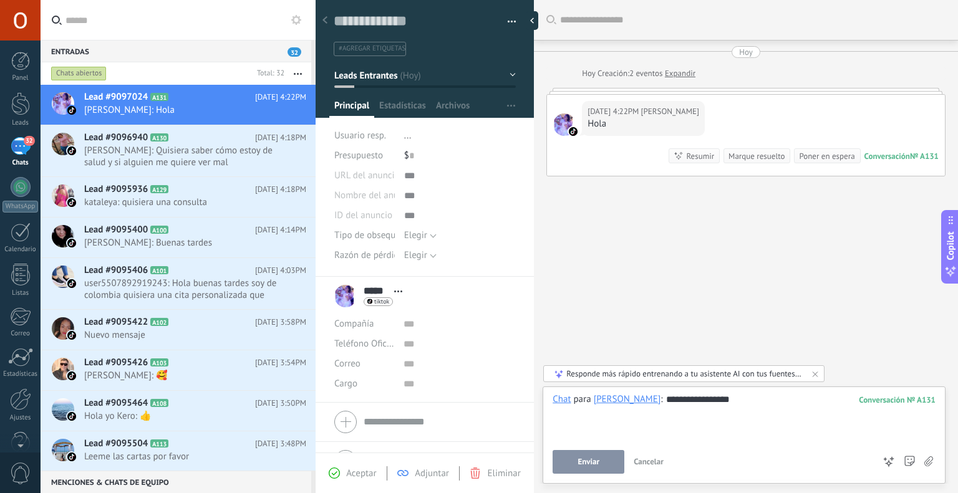
click at [596, 461] on span "Enviar" at bounding box center [588, 462] width 22 height 9
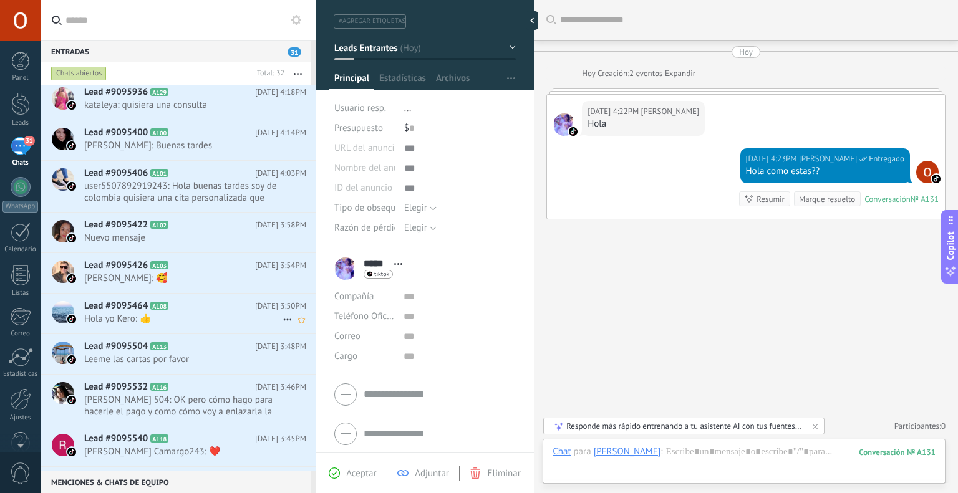
scroll to position [0, 0]
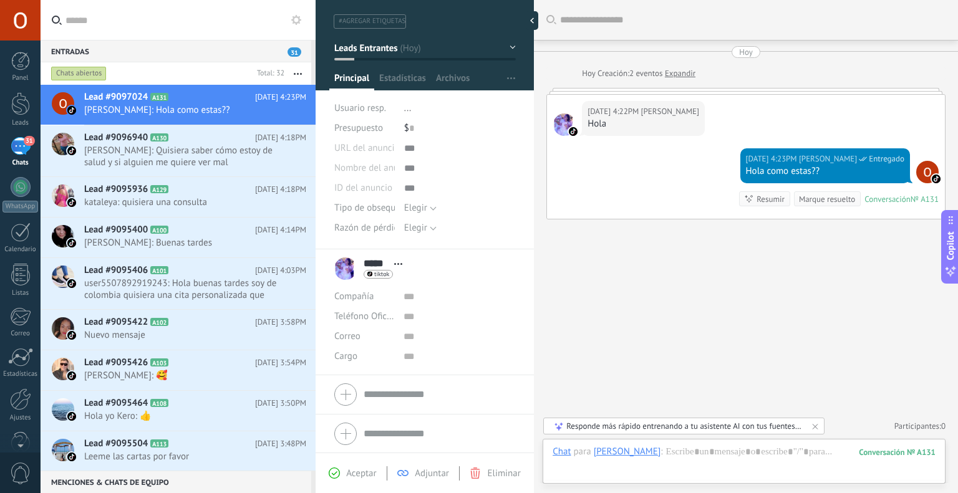
click at [300, 77] on button "button" at bounding box center [297, 73] width 27 height 22
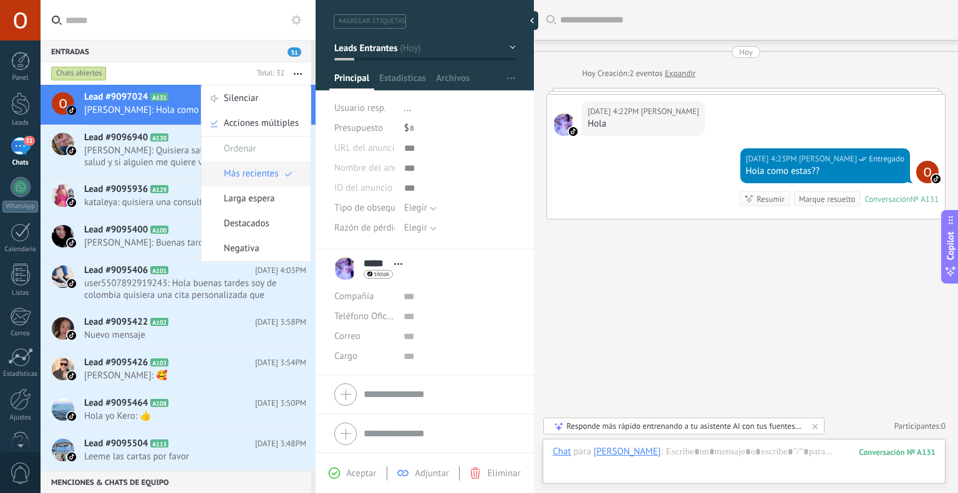
click at [284, 175] on div "Más recientes" at bounding box center [255, 174] width 109 height 25
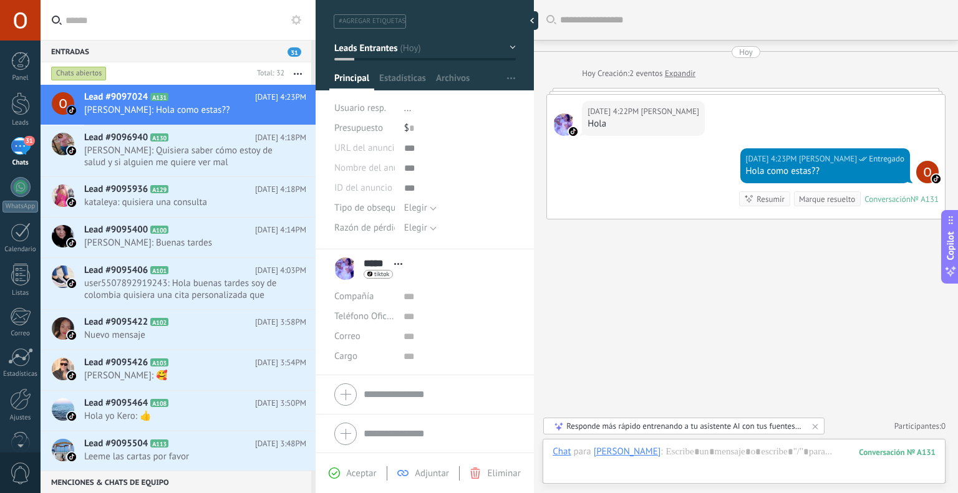
click at [95, 72] on div "Chats abiertos" at bounding box center [79, 73] width 56 height 15
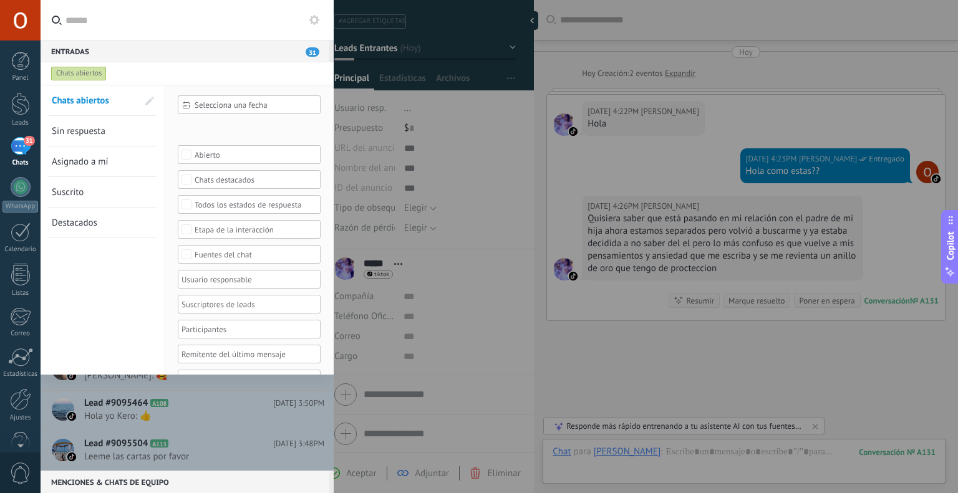
scroll to position [45, 0]
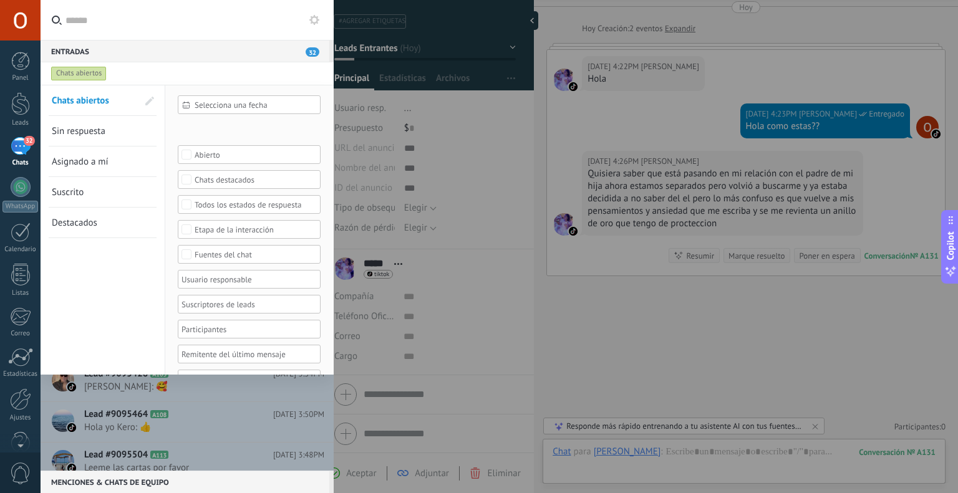
click at [90, 129] on span "Sin respuesta" at bounding box center [79, 131] width 54 height 12
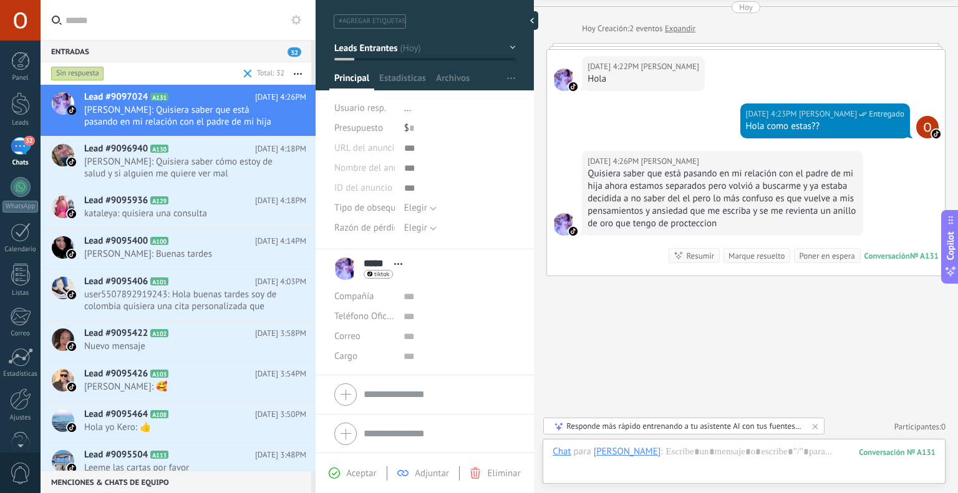
click at [717, 341] on div "Buscar Carga más [DATE] [DATE] Creación: 2 eventos Expandir [DATE] 4:22PM [PERS…" at bounding box center [746, 224] width 424 height 539
click at [538, 16] on div at bounding box center [535, 20] width 19 height 19
type textarea "**********"
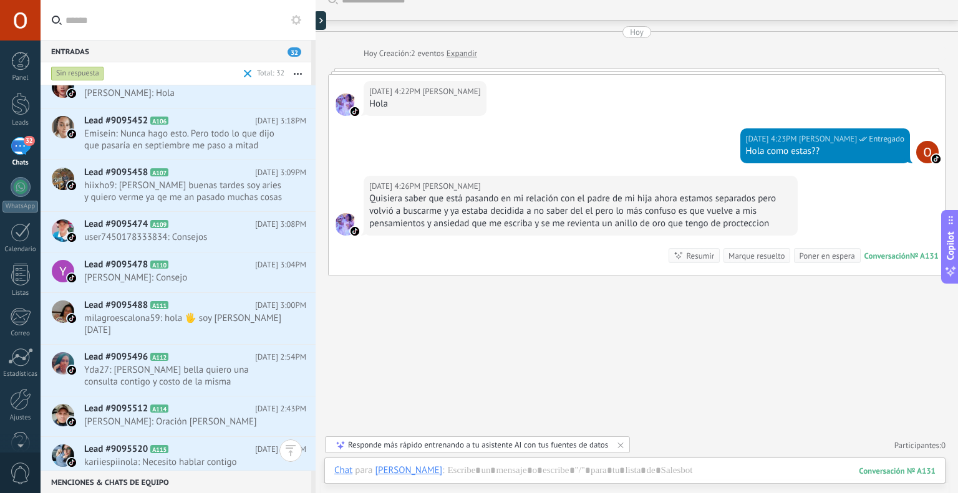
scroll to position [934, 0]
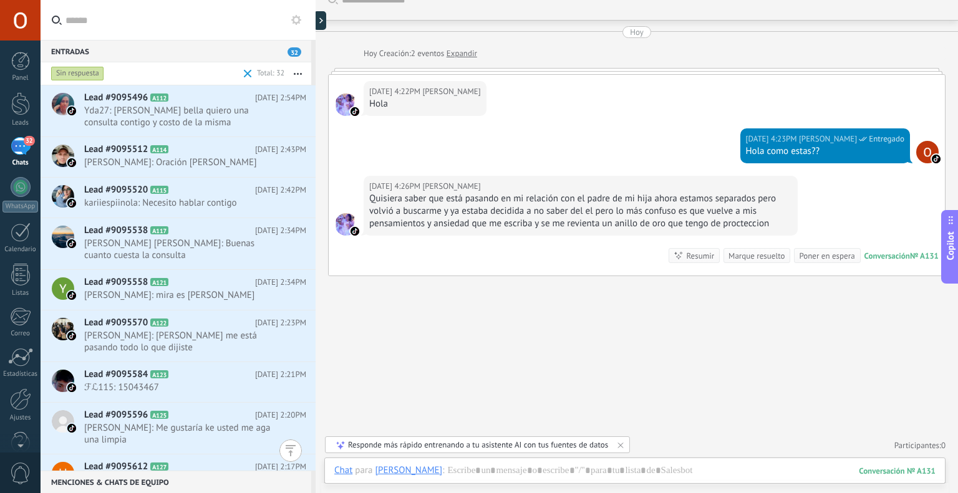
click at [289, 446] on div at bounding box center [290, 451] width 22 height 22
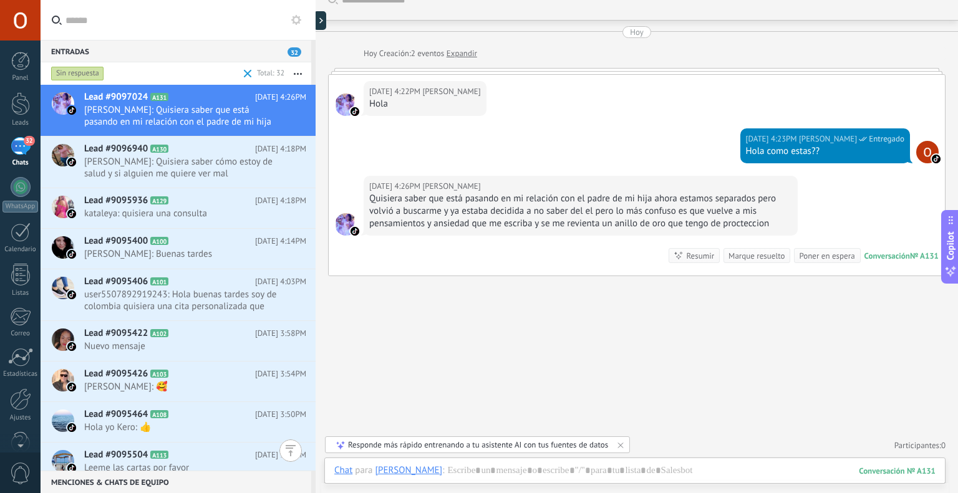
click at [292, 456] on div "Sin respuesta Total: 32 Silenciar Acciones múltiples Ordenar Más recientes Larg…" at bounding box center [178, 266] width 275 height 408
click at [299, 74] on icon "button" at bounding box center [298, 74] width 8 height 2
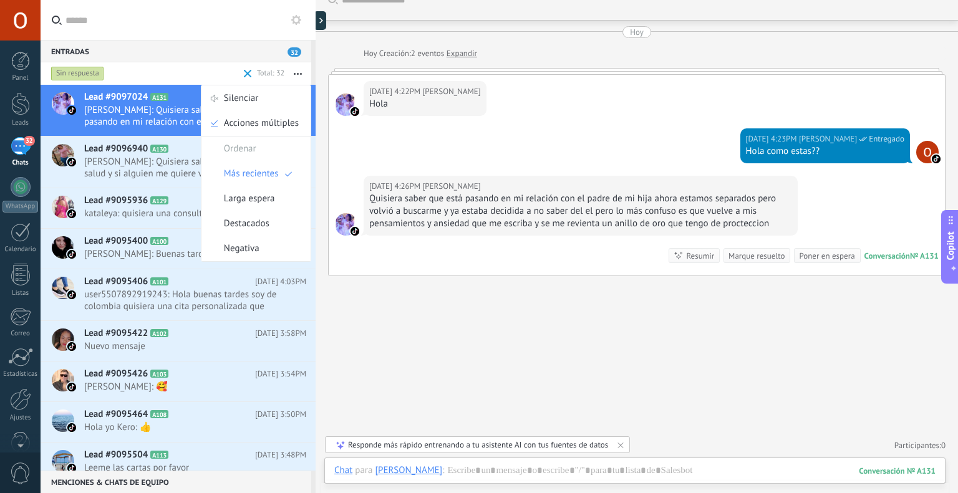
click at [170, 42] on div "Entradas 32" at bounding box center [176, 51] width 271 height 22
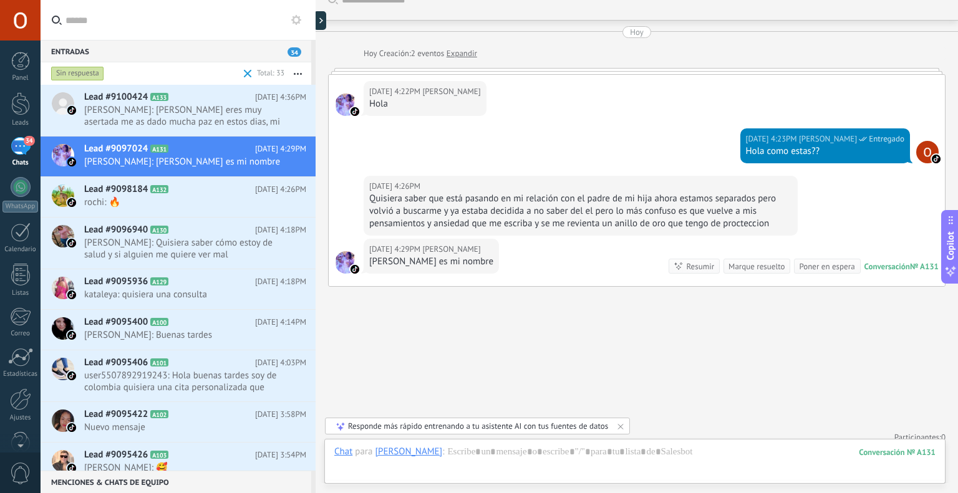
scroll to position [30, 0]
